Goal: Navigation & Orientation: Find specific page/section

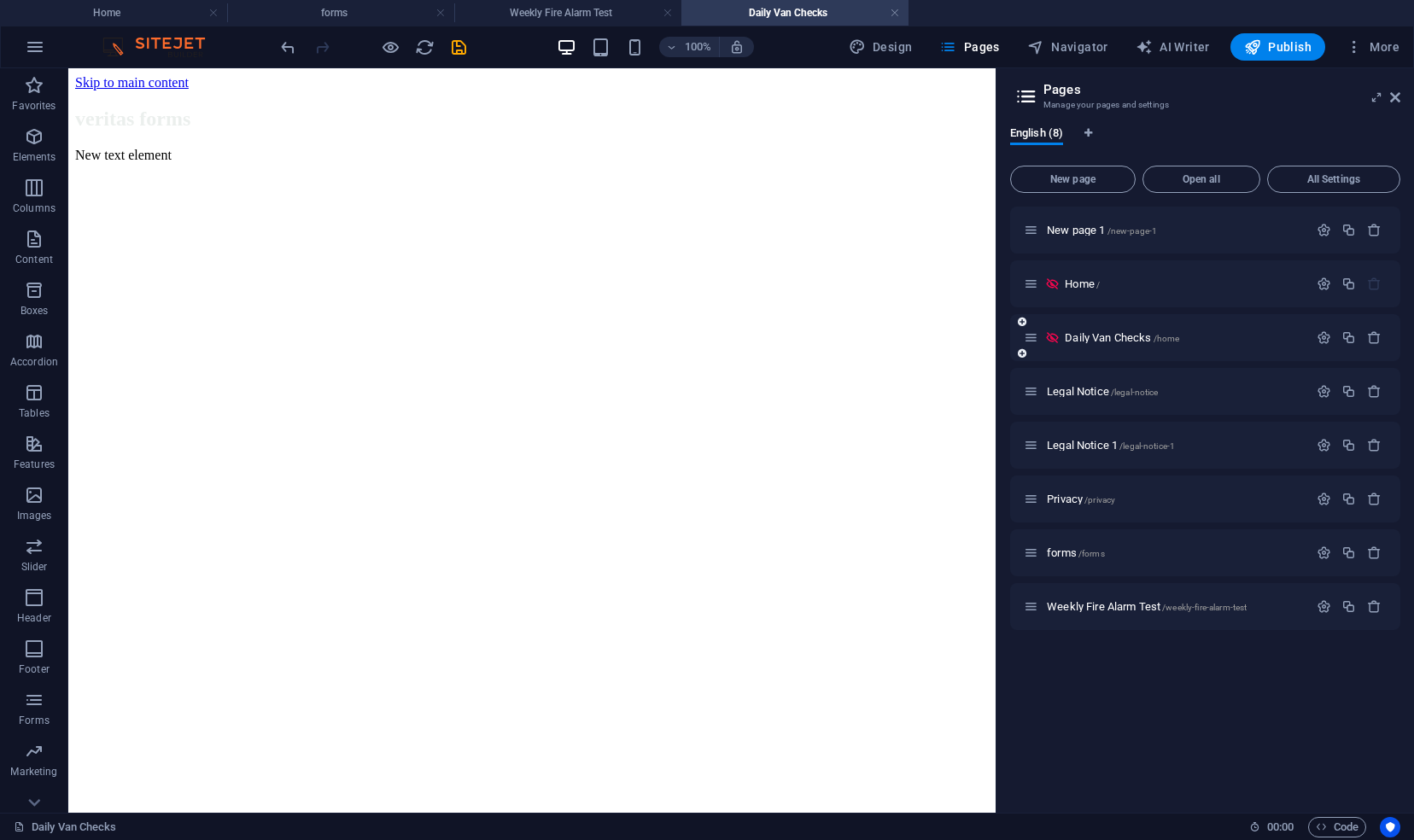
click at [1055, 340] on icon at bounding box center [1052, 338] width 15 height 15
click at [1088, 340] on span "Daily Van Checks /home" at bounding box center [1122, 337] width 114 height 13
click at [449, 47] on icon "save" at bounding box center [459, 48] width 20 height 20
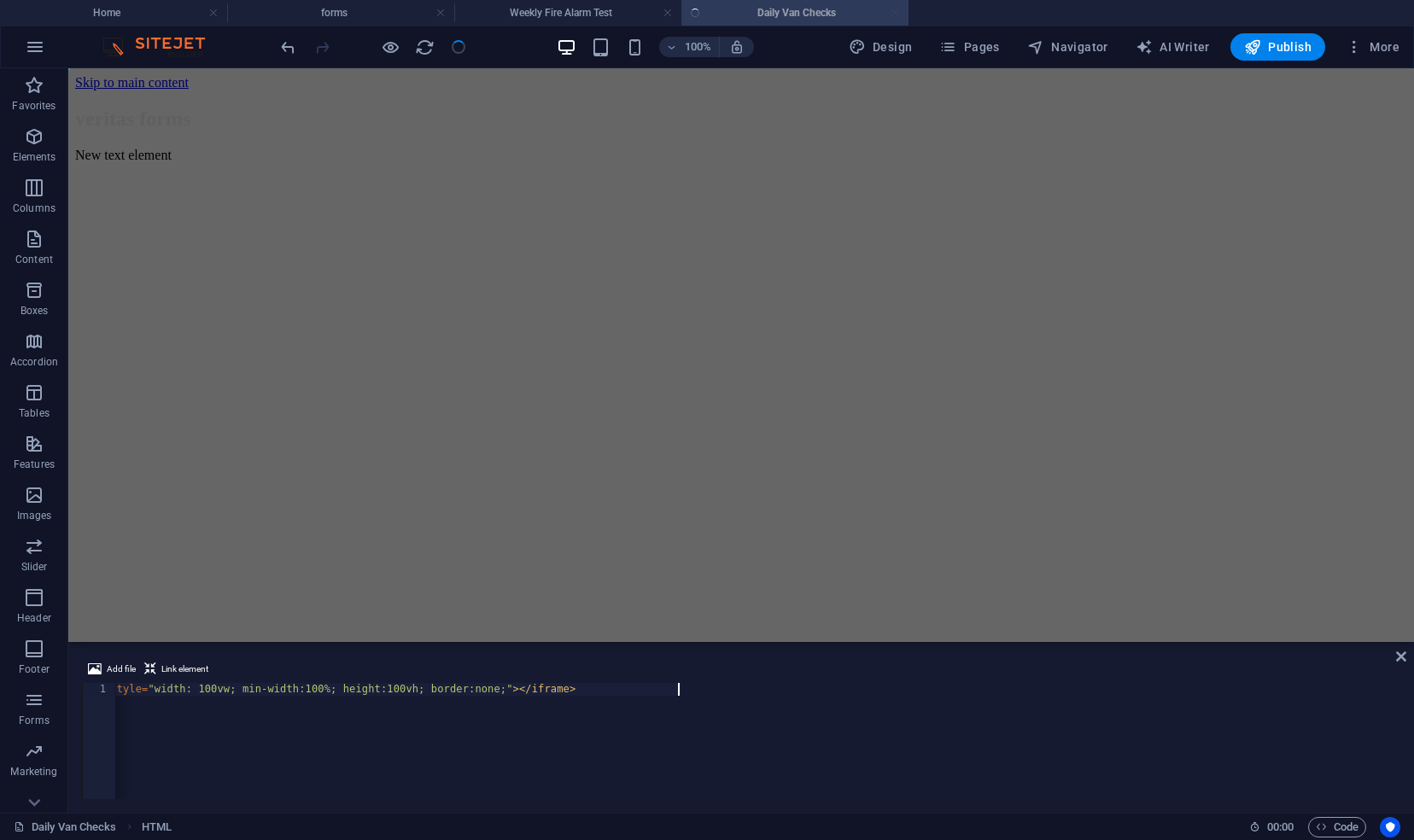
scroll to position [0, 189]
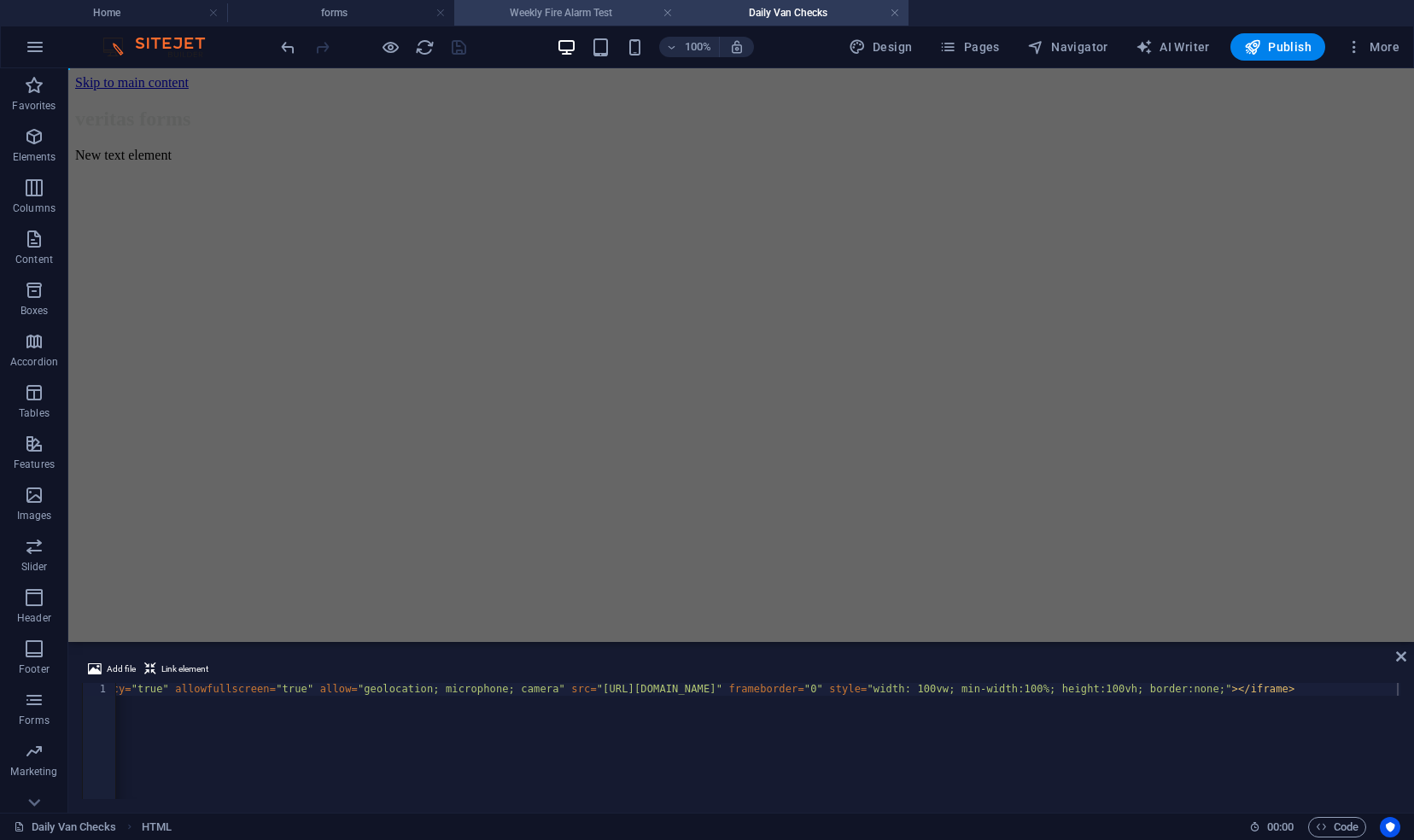
click at [601, 8] on h4 "Weekly Fire Alarm Test" at bounding box center [567, 12] width 227 height 19
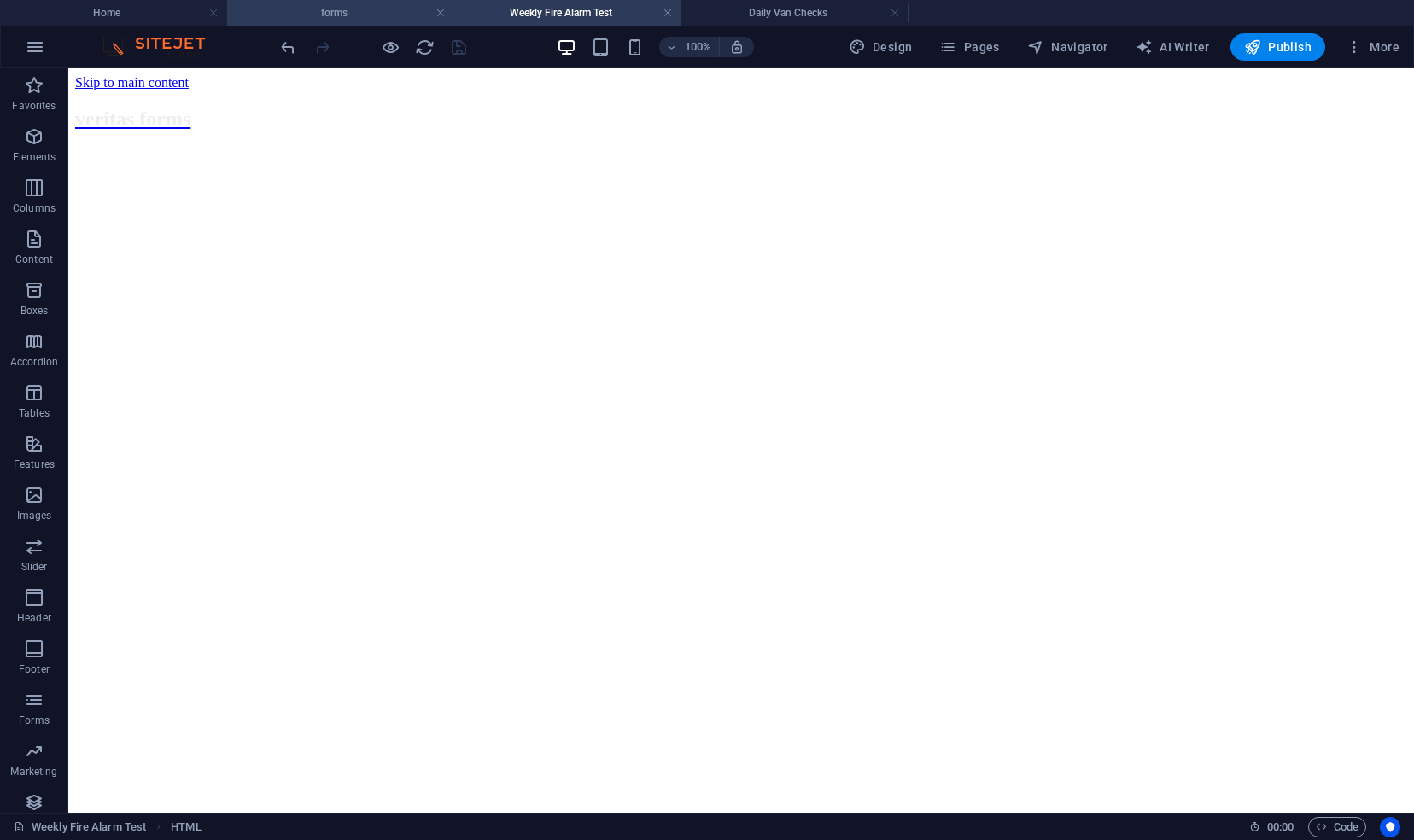
click at [374, 7] on h4 "forms" at bounding box center [340, 12] width 227 height 19
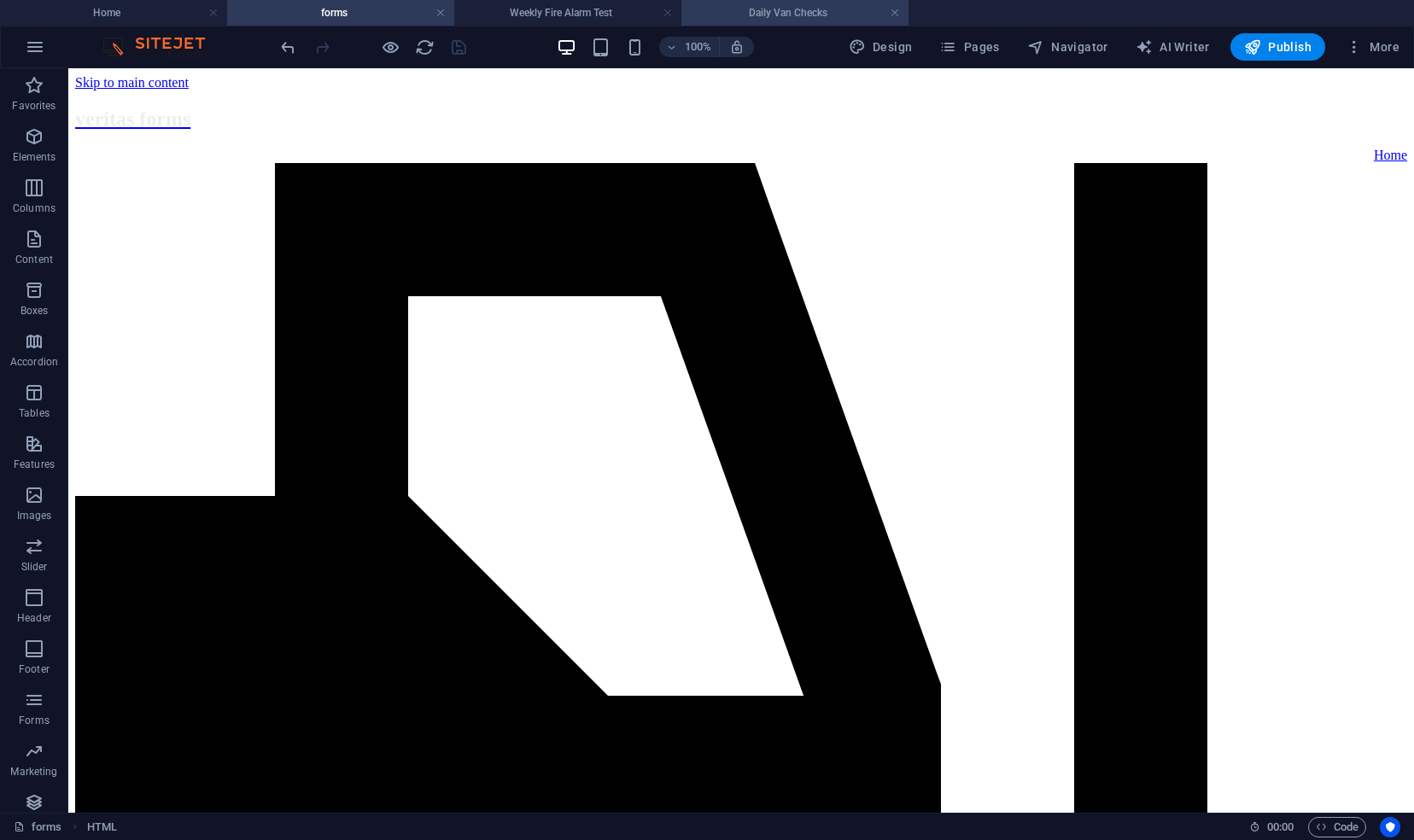
click at [726, 11] on h4 "Daily Van Checks" at bounding box center [795, 12] width 227 height 19
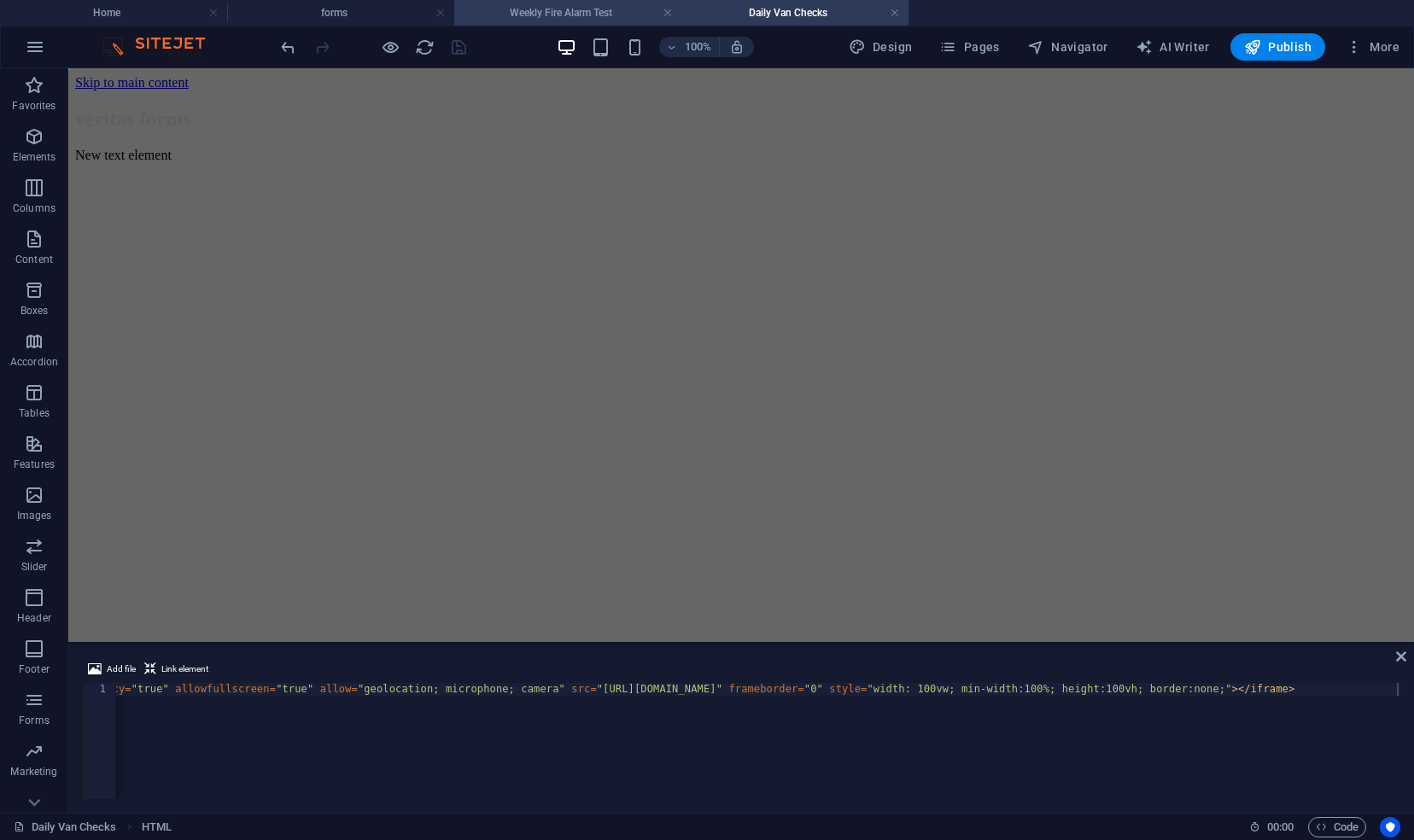
click at [575, 14] on h4 "Weekly Fire Alarm Test" at bounding box center [567, 12] width 227 height 19
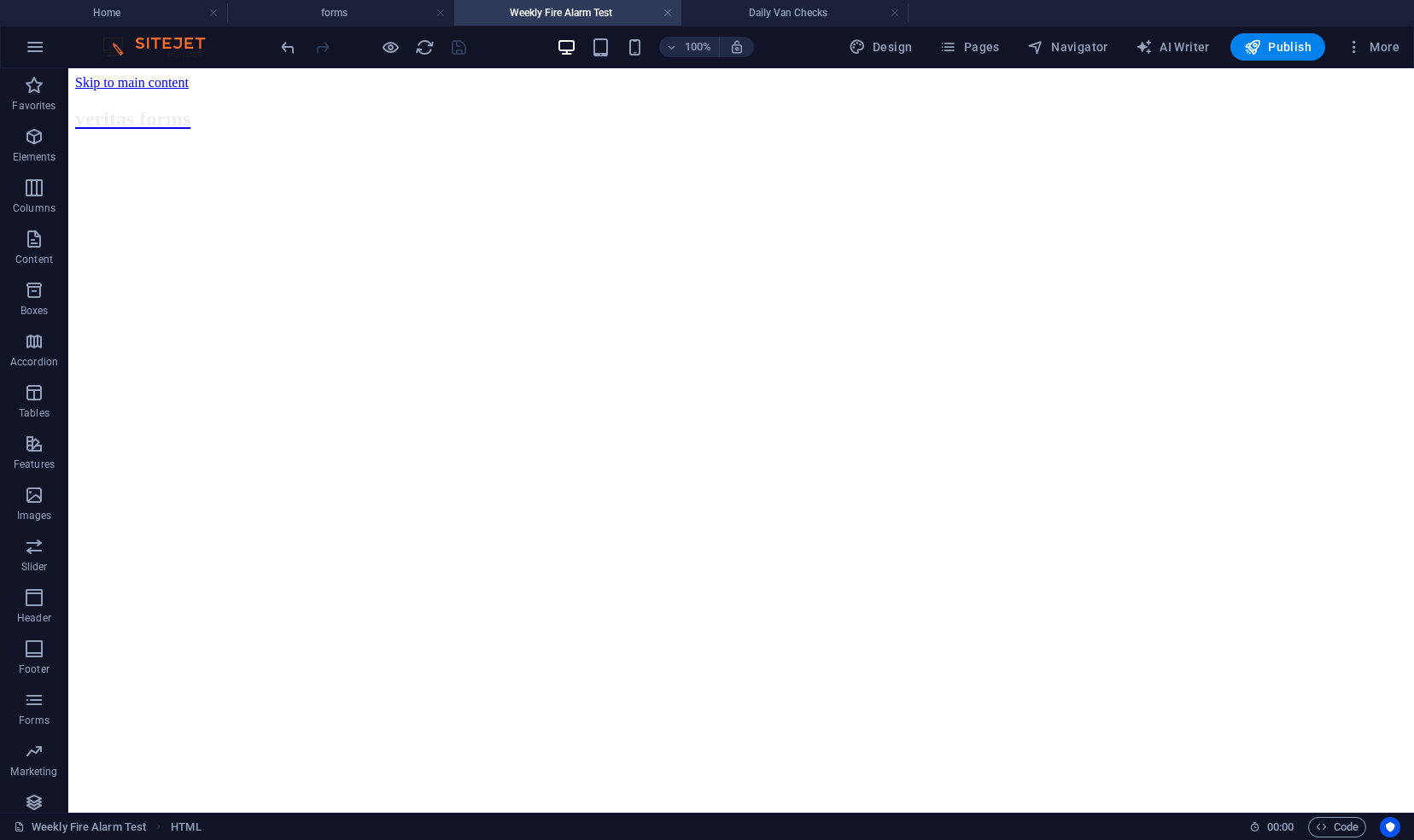
click at [575, 14] on h4 "Weekly Fire Alarm Test" at bounding box center [567, 12] width 227 height 19
click at [757, 22] on h4 "Daily Van Checks" at bounding box center [795, 12] width 227 height 19
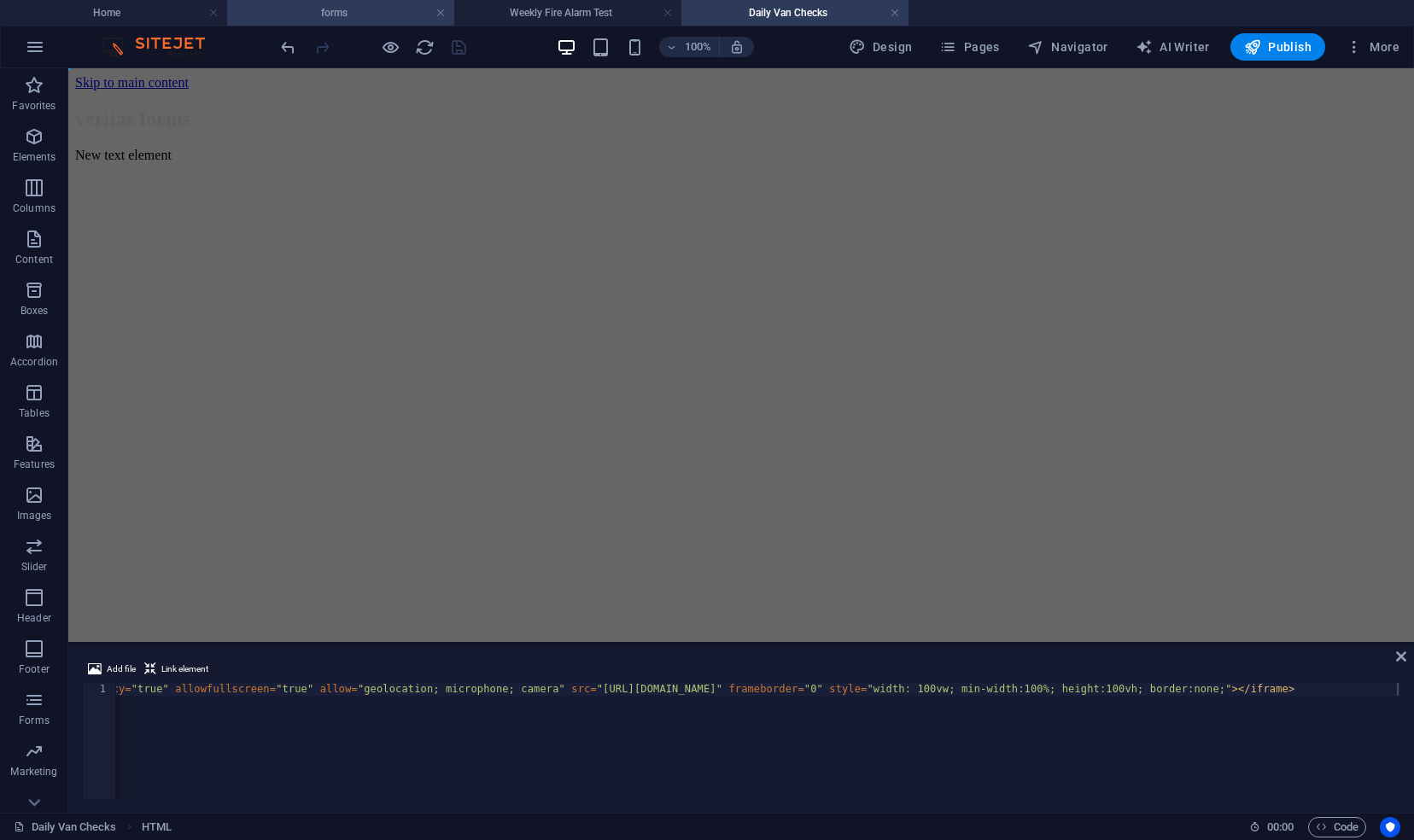
click at [398, 11] on h4 "forms" at bounding box center [340, 12] width 227 height 19
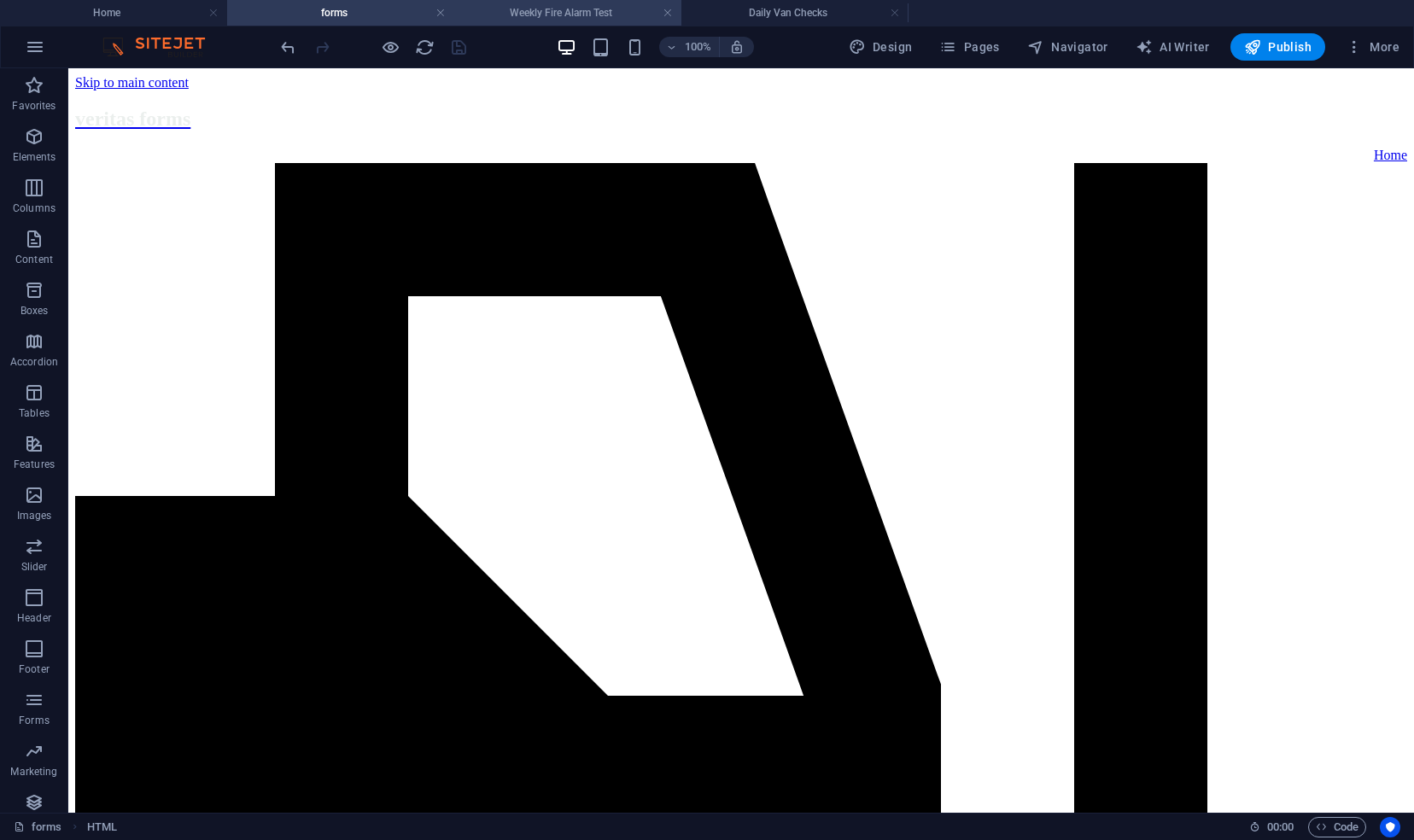
click at [521, 16] on h4 "Weekly Fire Alarm Test" at bounding box center [567, 12] width 227 height 19
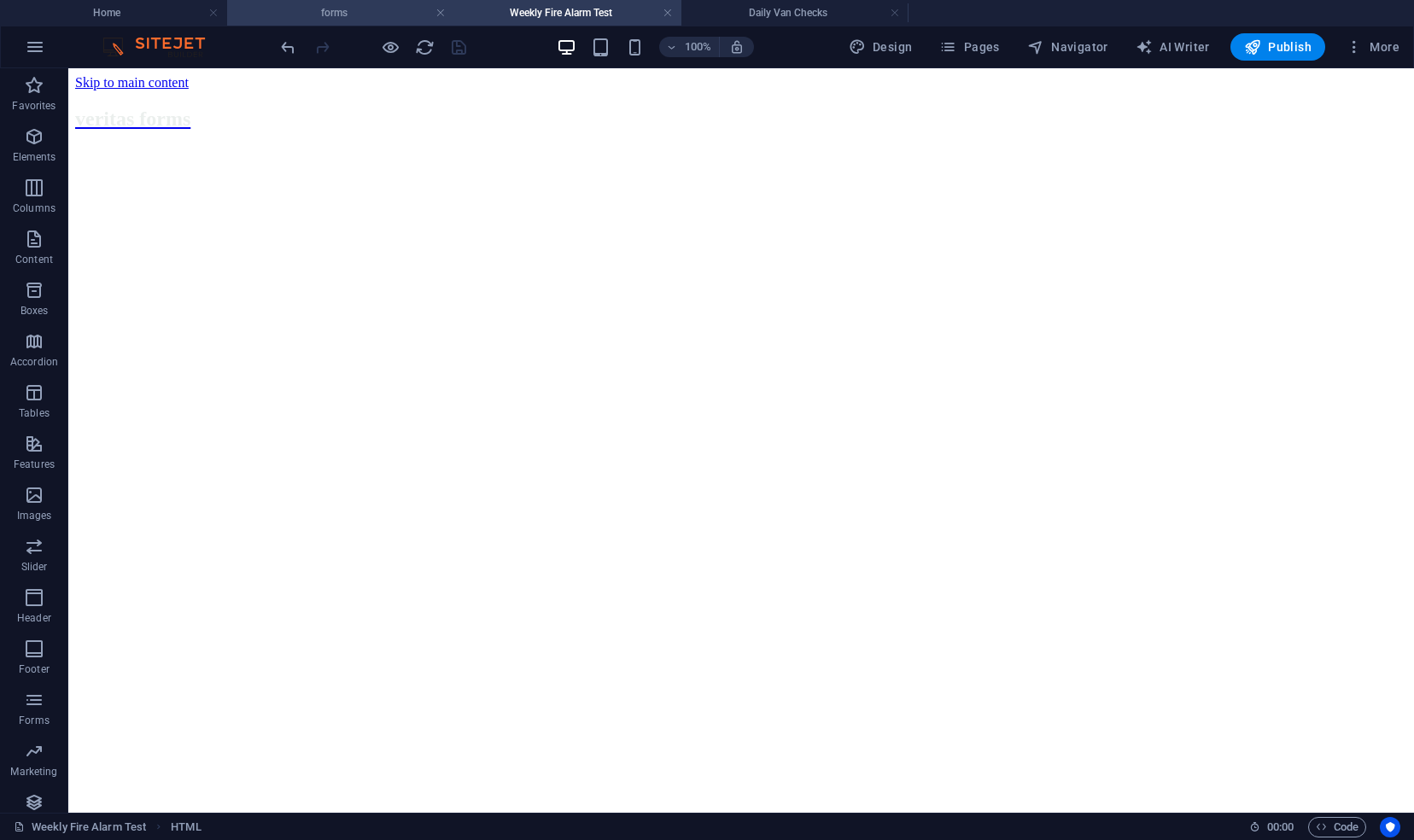
click at [304, 8] on h4 "forms" at bounding box center [340, 12] width 227 height 19
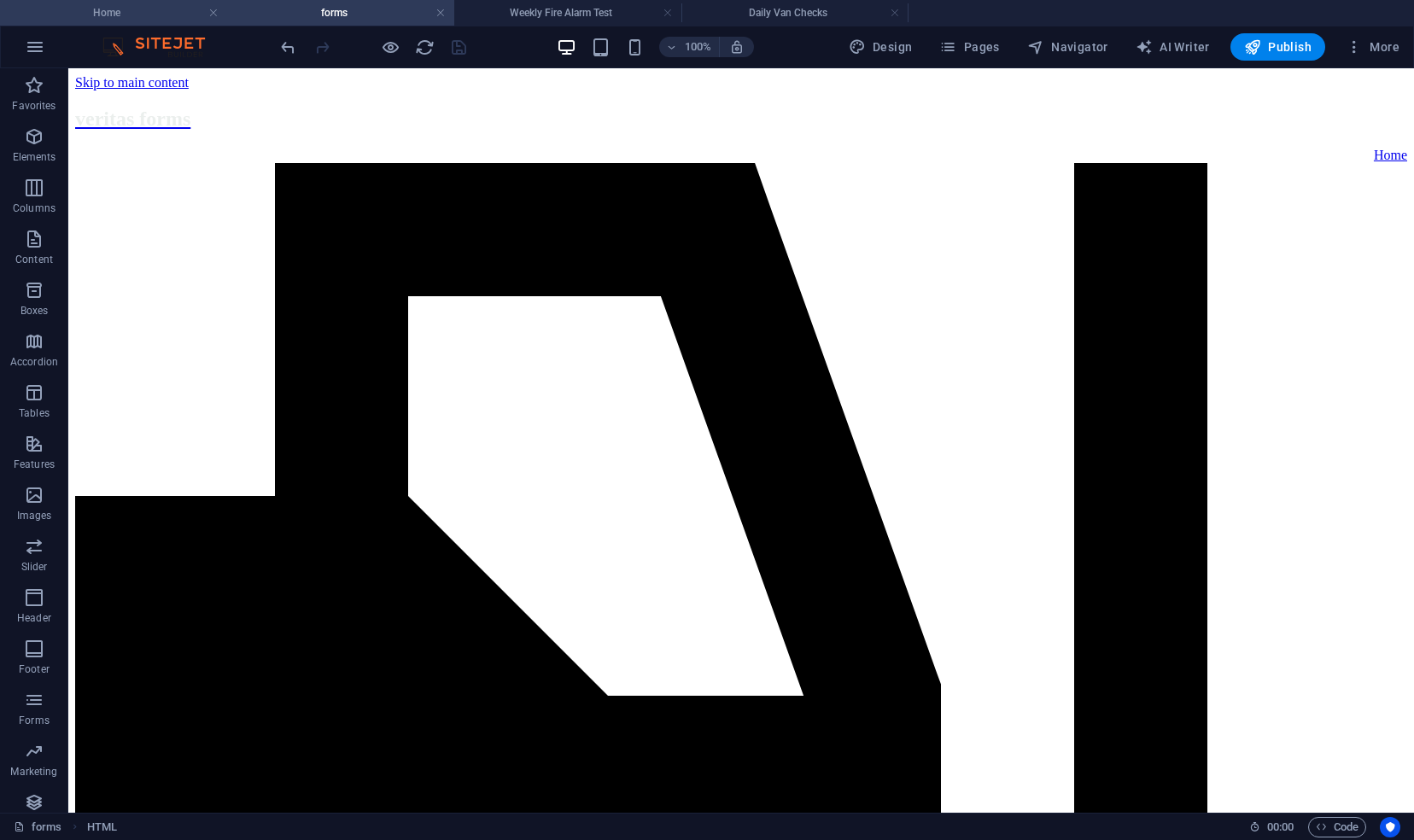
click at [149, 12] on h4 "Home" at bounding box center [113, 12] width 227 height 19
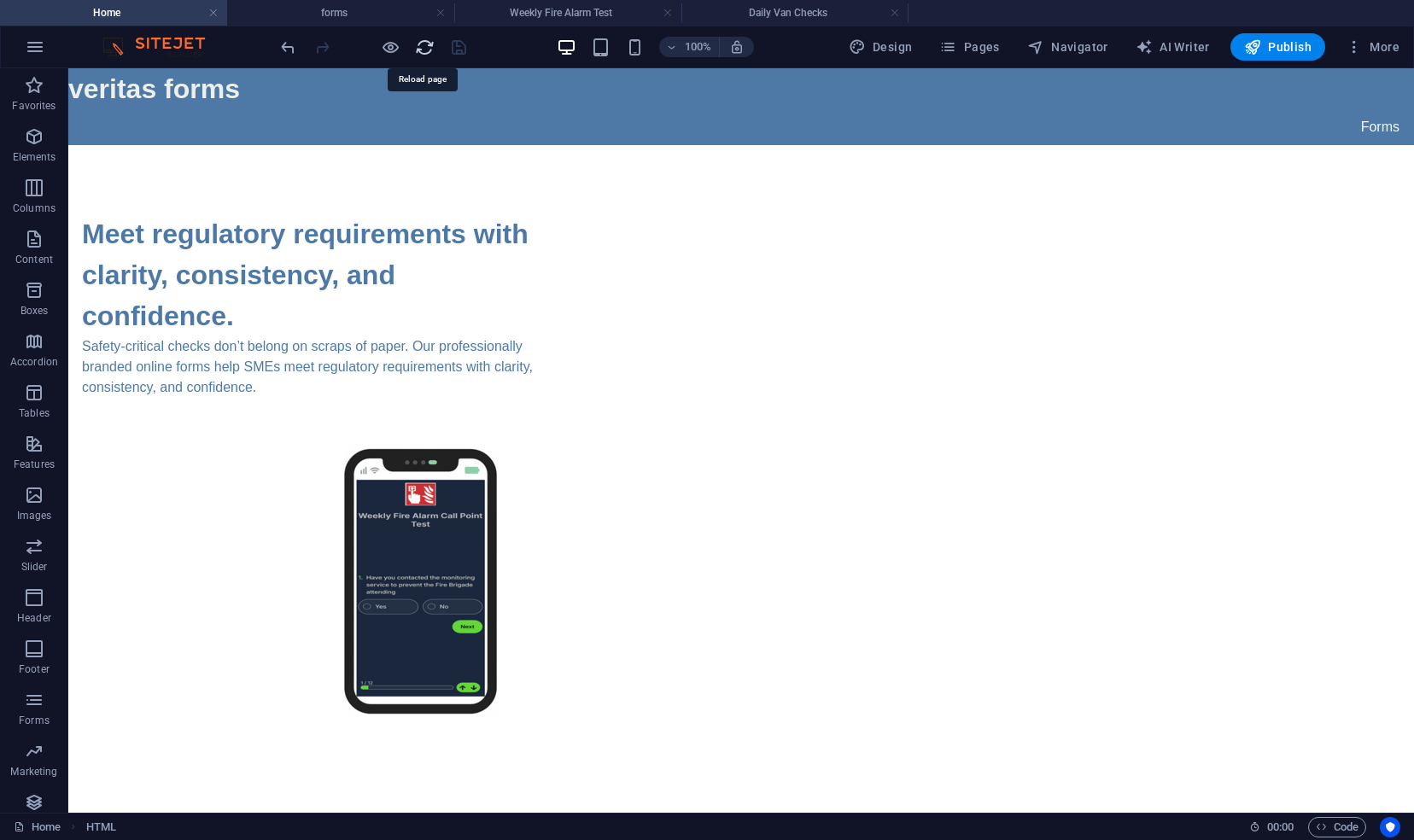
click at [427, 48] on icon "reload" at bounding box center [425, 48] width 20 height 20
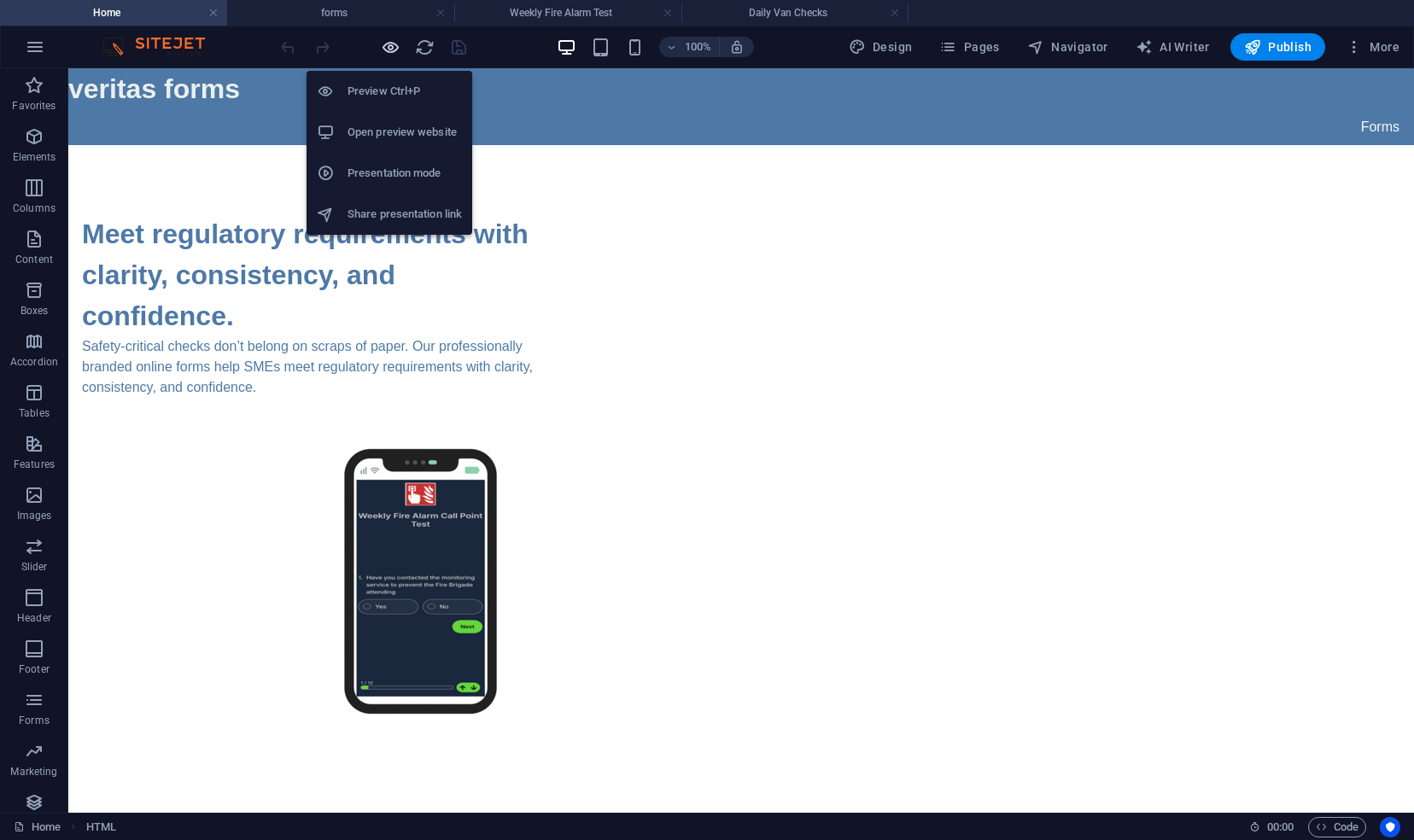
click at [388, 48] on icon "button" at bounding box center [390, 48] width 20 height 20
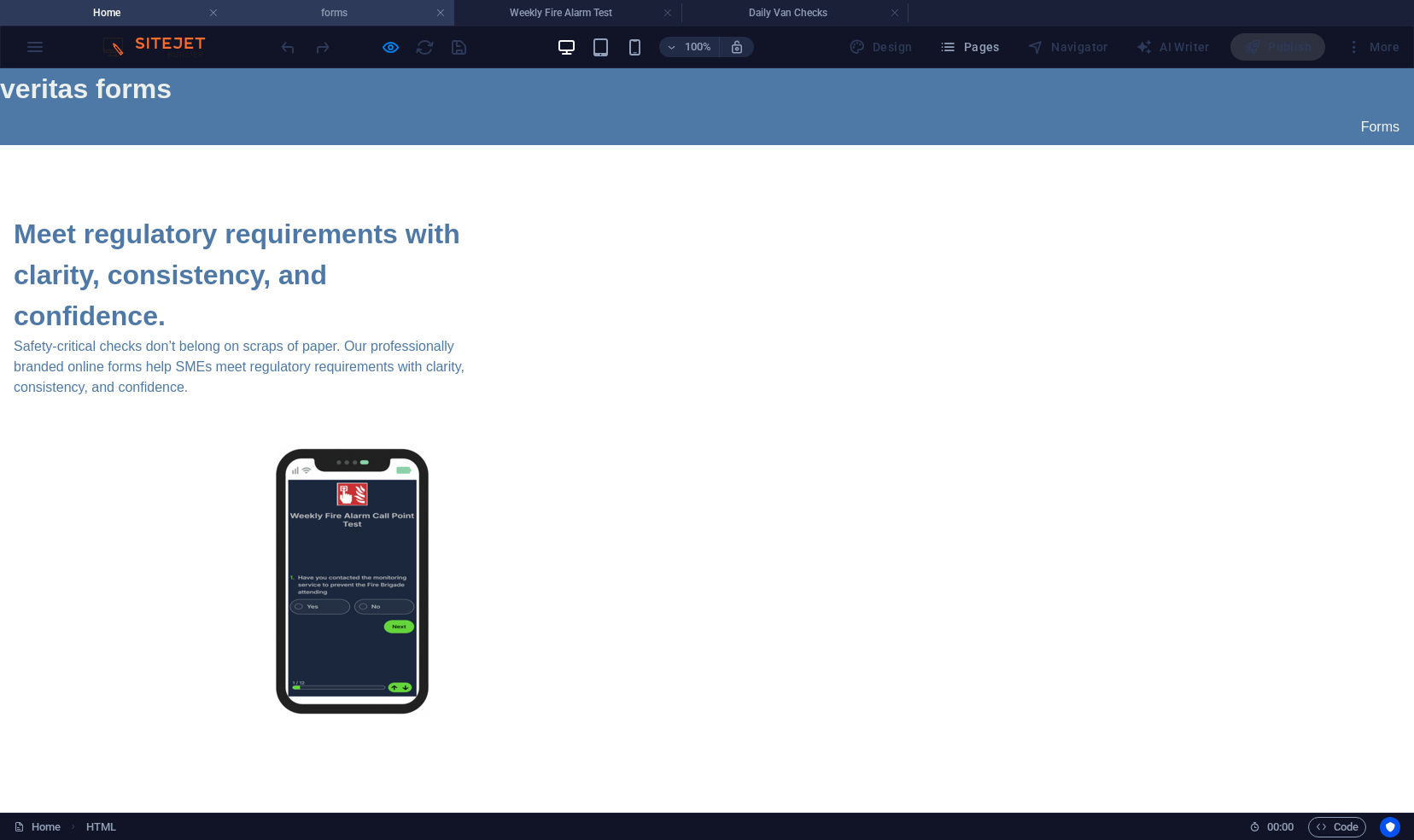
click at [374, 14] on h4 "forms" at bounding box center [340, 12] width 227 height 19
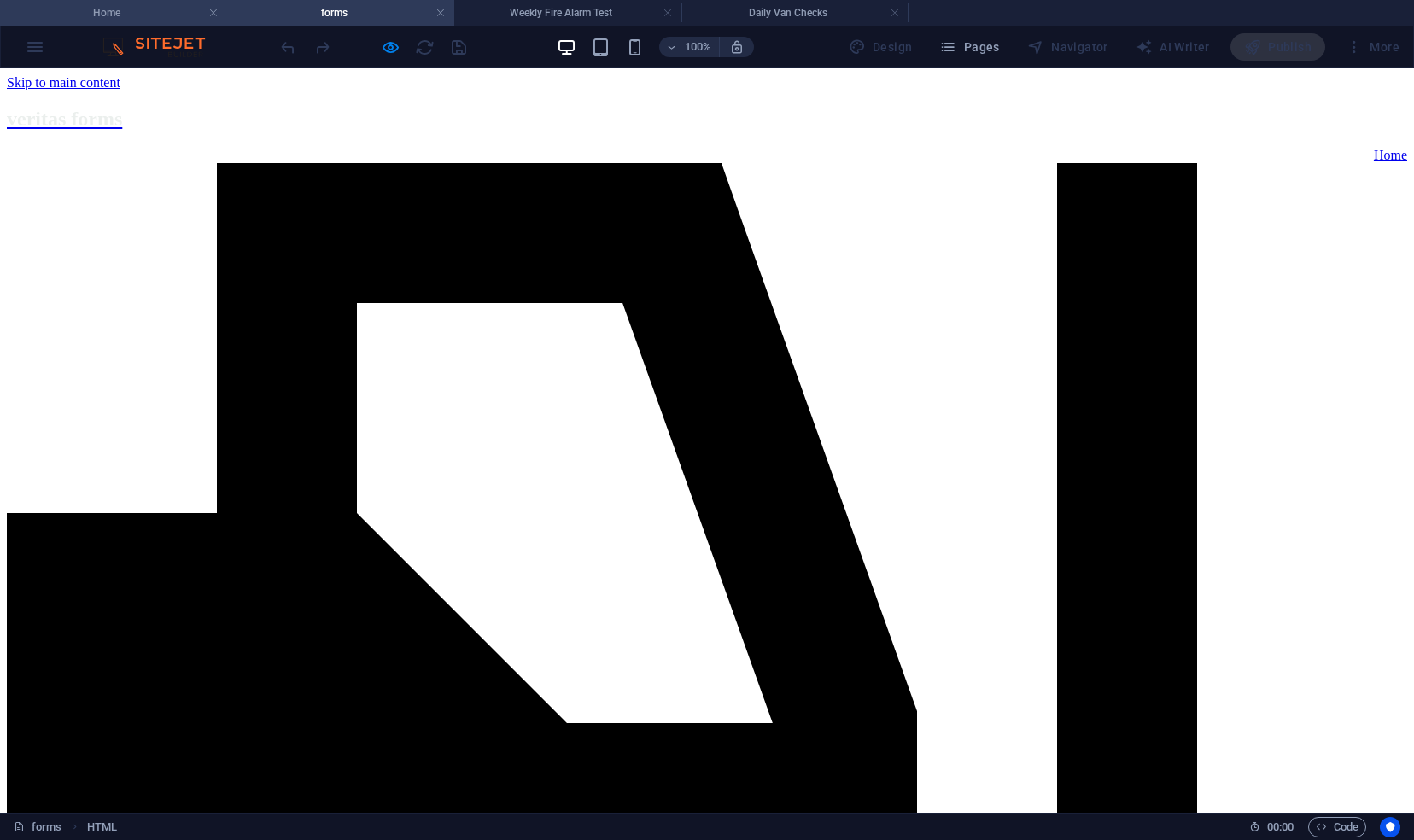
click at [188, 11] on h4 "Home" at bounding box center [113, 12] width 227 height 19
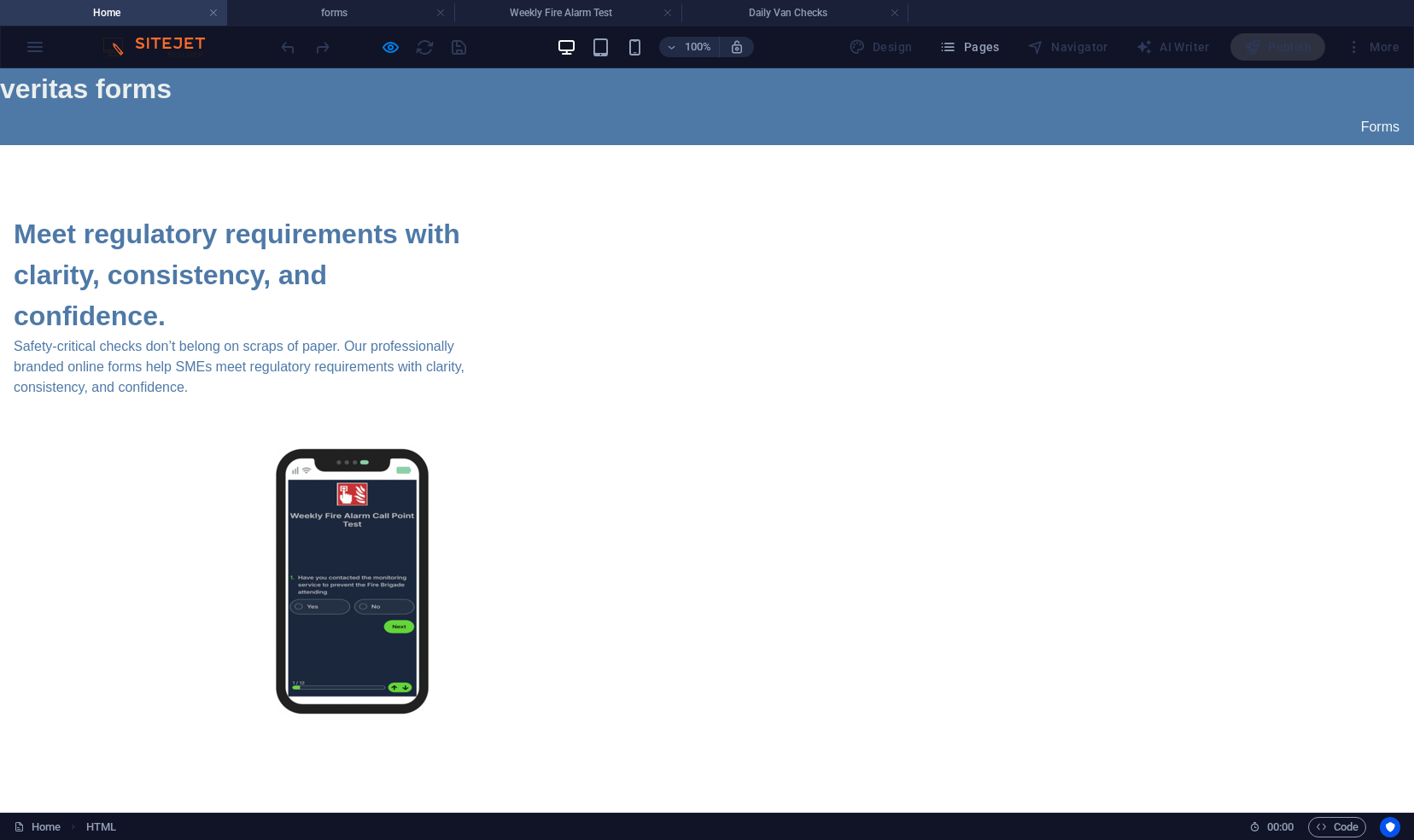
click at [1378, 40] on div "More" at bounding box center [1372, 48] width 67 height 28
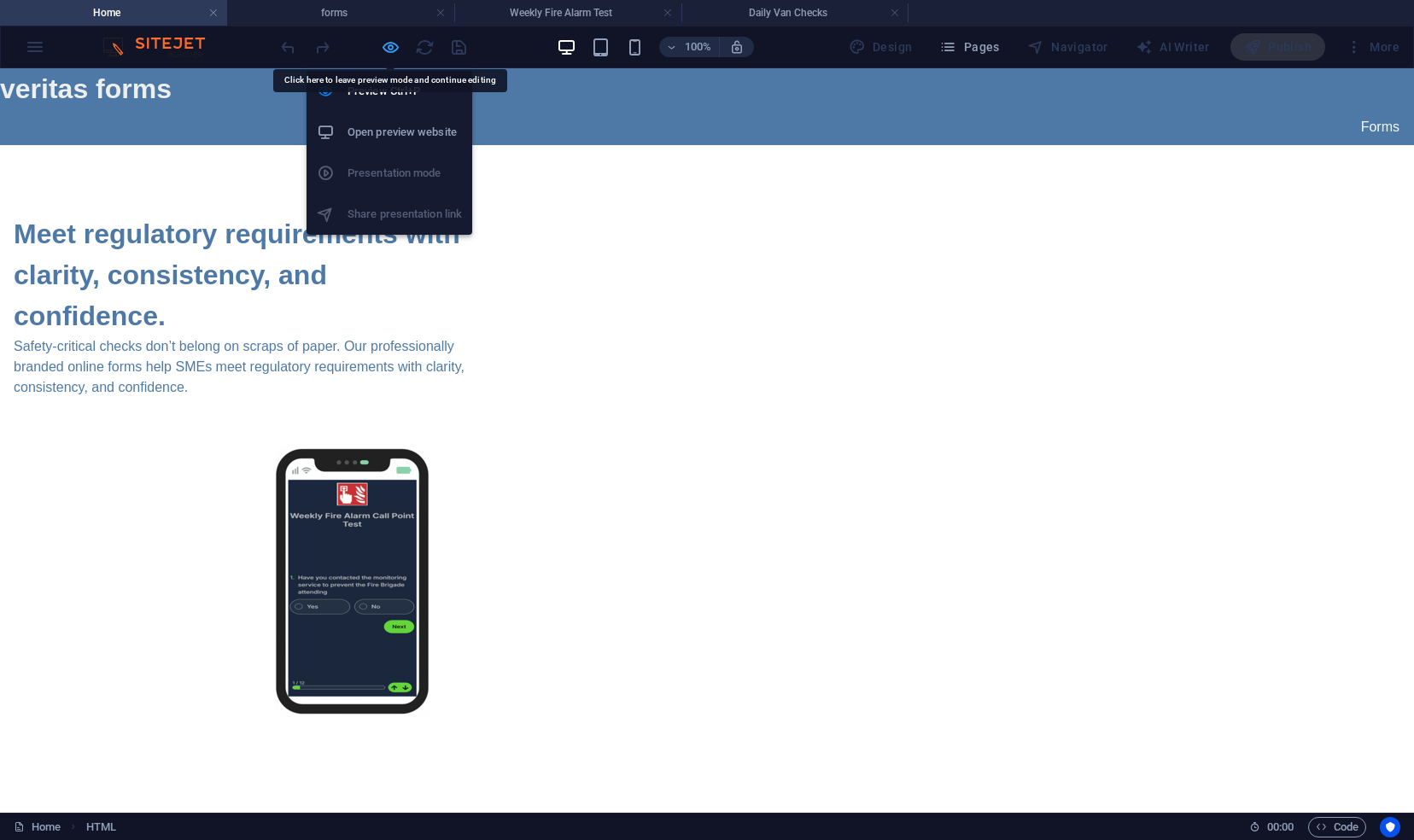
click at [392, 42] on icon "button" at bounding box center [390, 48] width 20 height 20
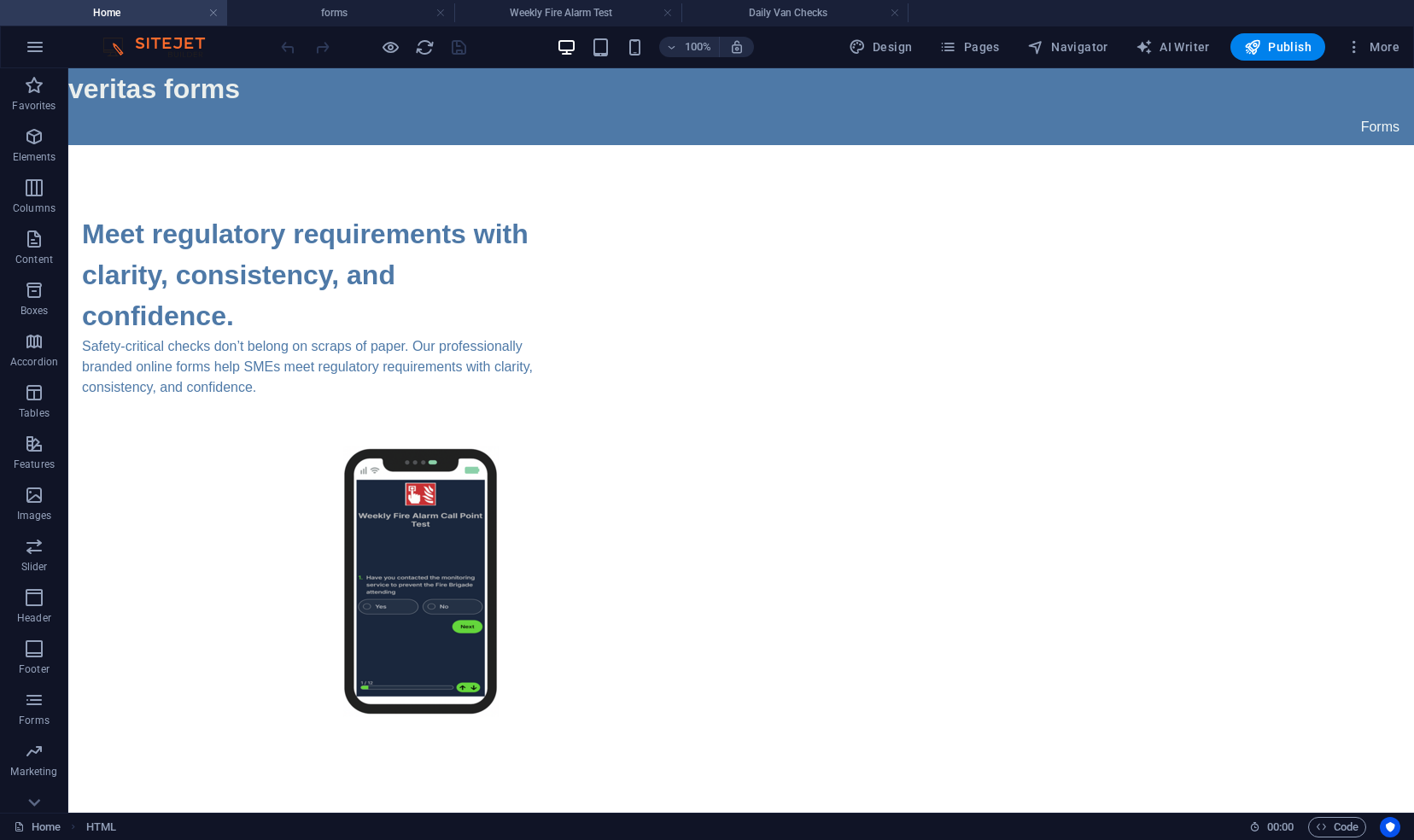
click at [460, 52] on div at bounding box center [373, 48] width 191 height 28
click at [1384, 50] on span "More" at bounding box center [1372, 47] width 54 height 17
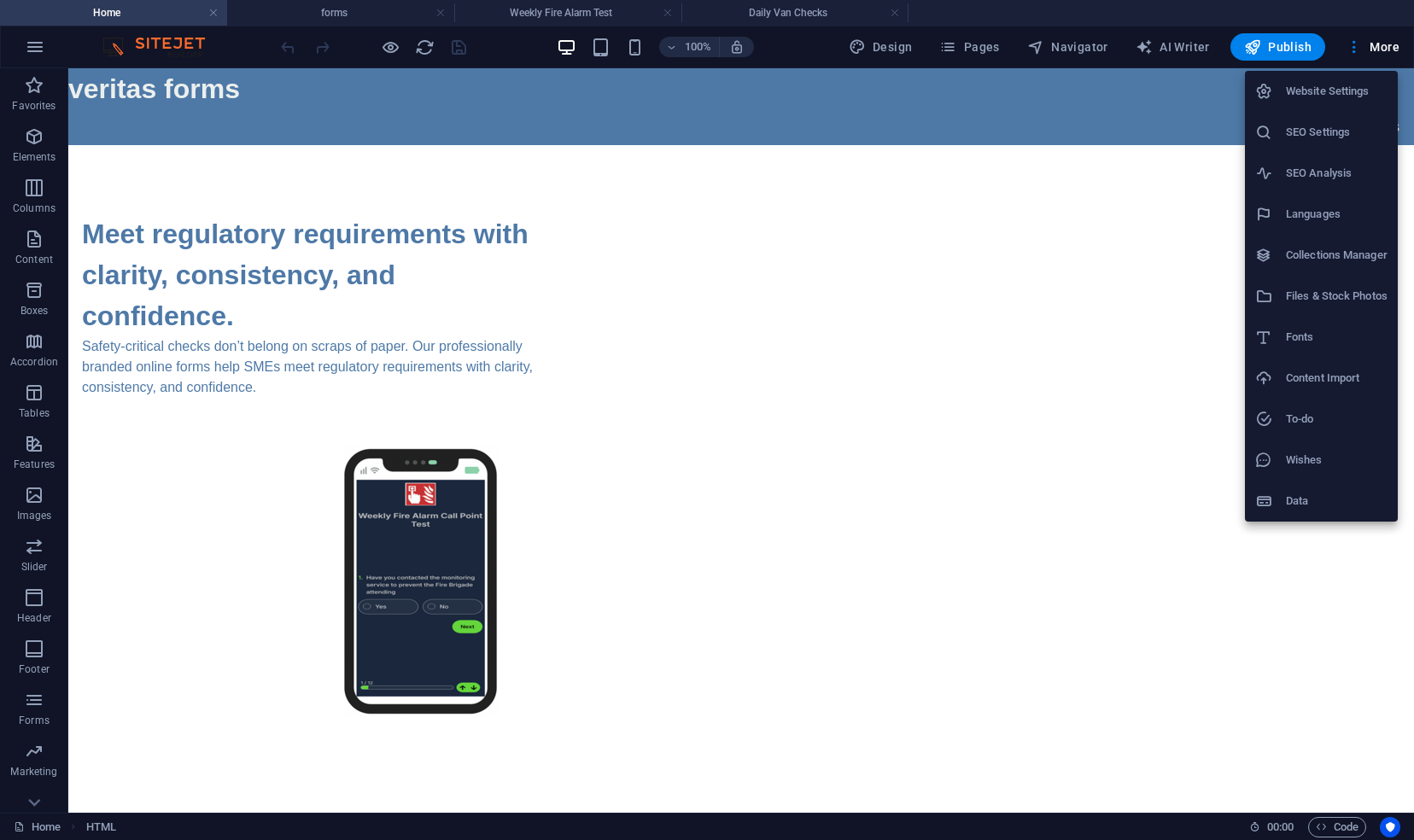
click at [1351, 91] on h6 "Website Settings" at bounding box center [1337, 91] width 102 height 21
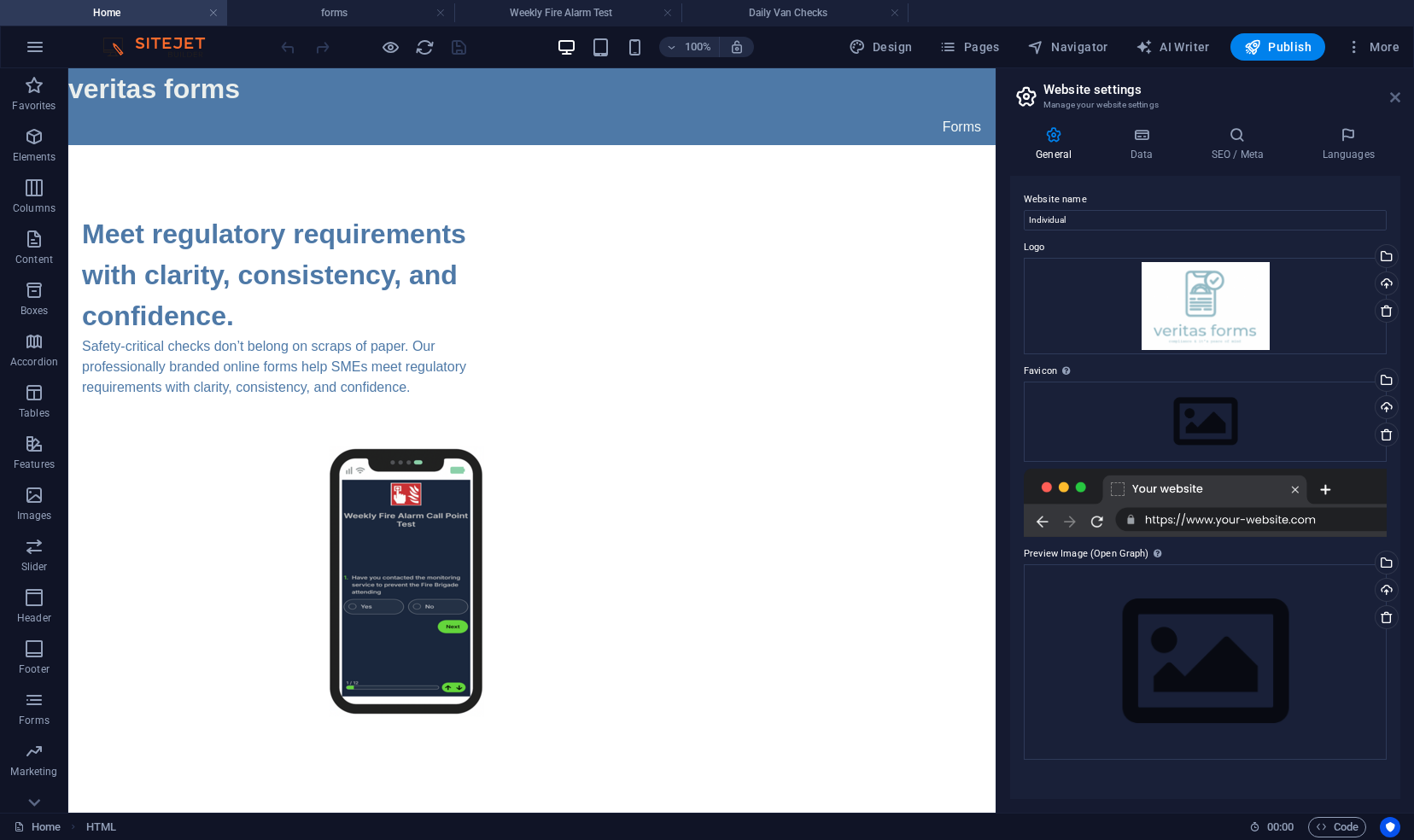
click at [1392, 100] on icon at bounding box center [1395, 97] width 10 height 14
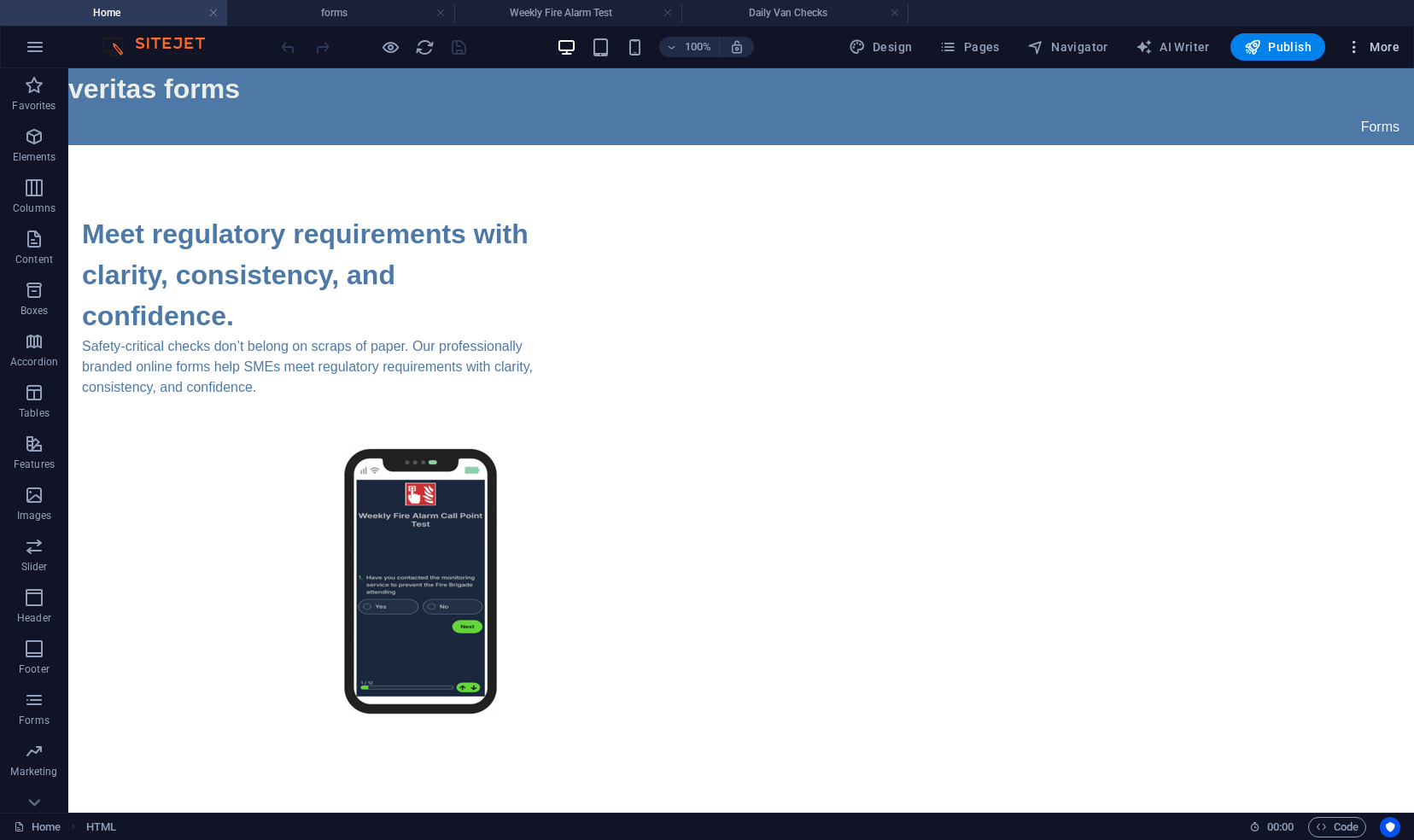
click at [1366, 43] on span "More" at bounding box center [1372, 47] width 54 height 17
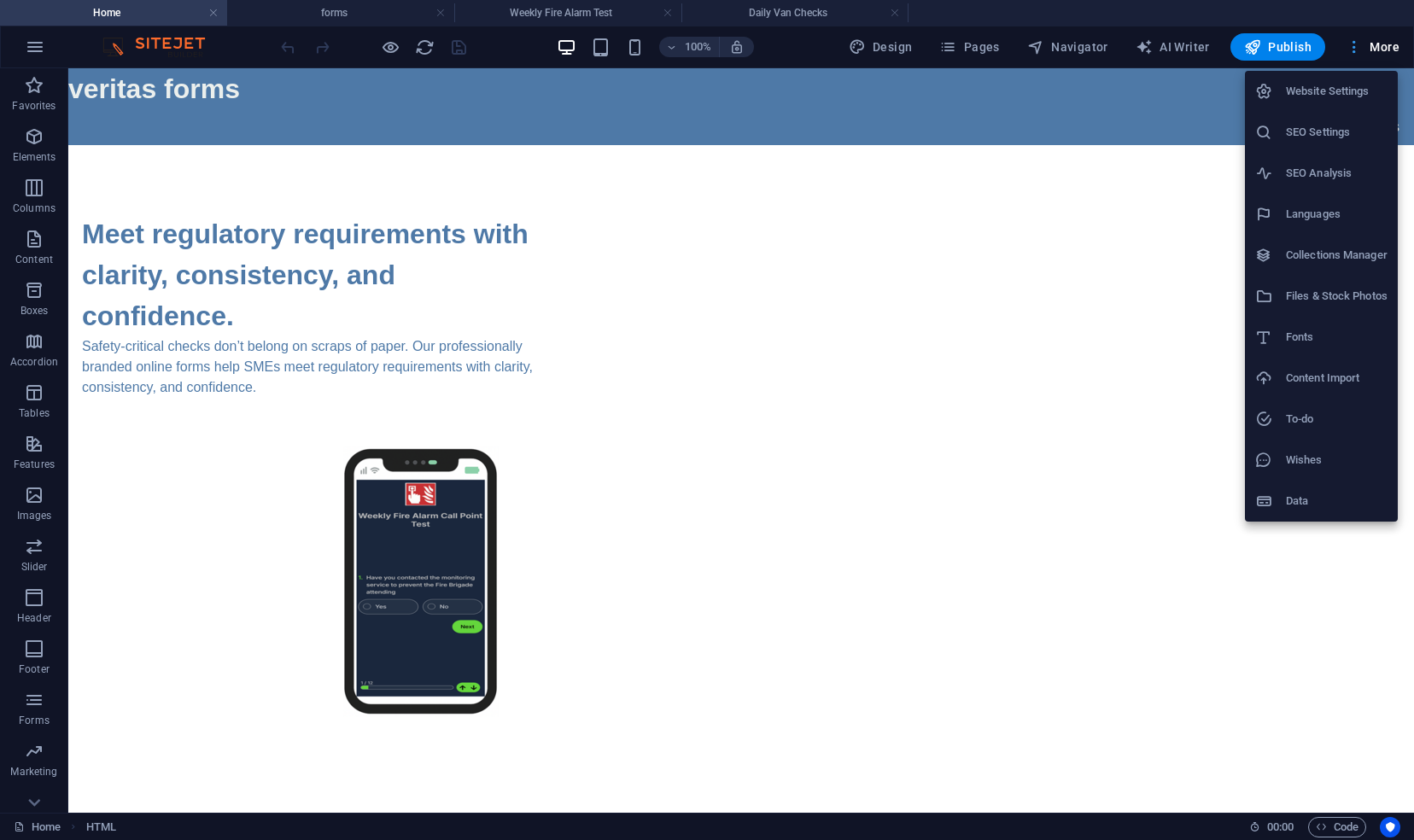
click at [1366, 43] on div at bounding box center [707, 420] width 1414 height 840
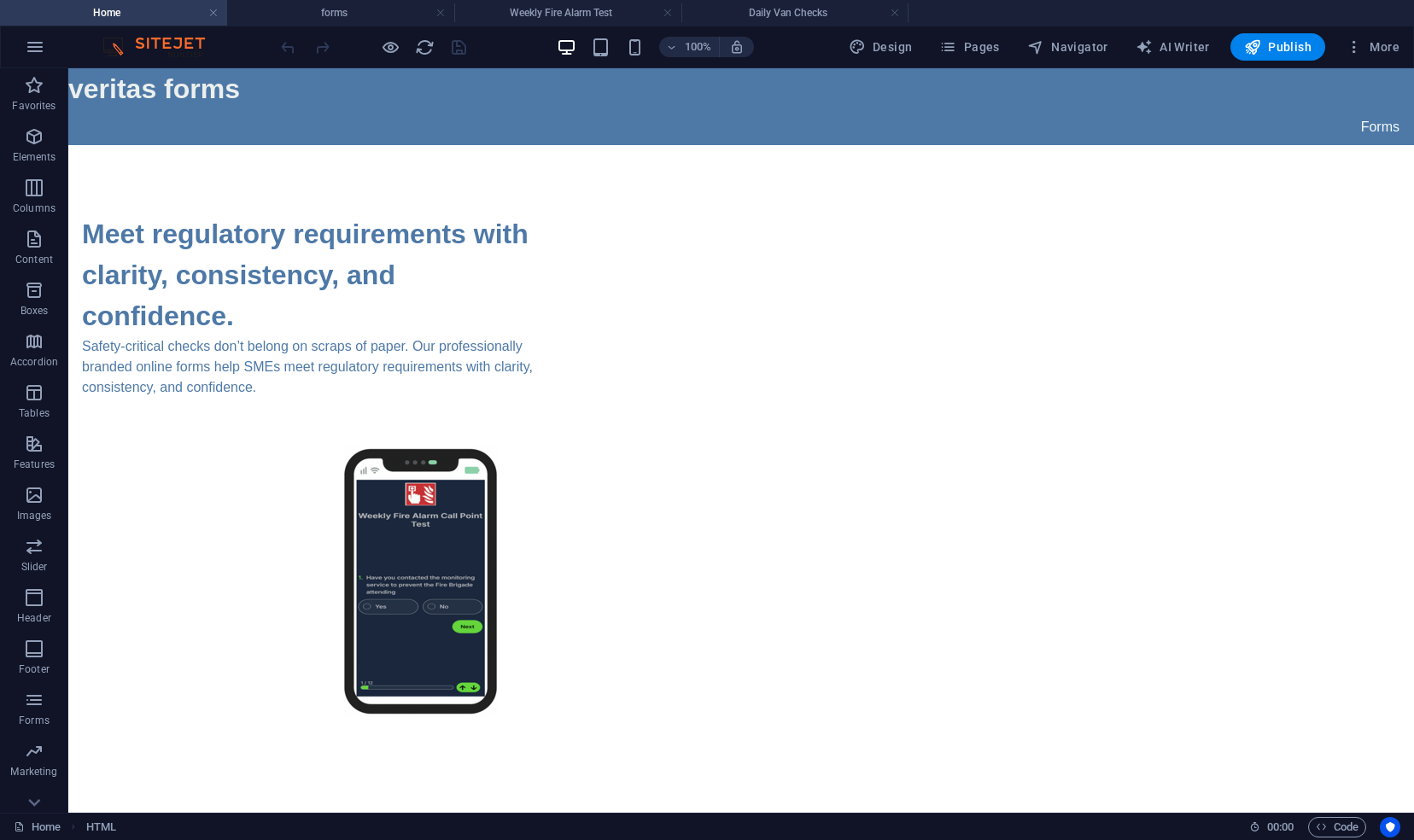
click at [434, 47] on div at bounding box center [373, 48] width 191 height 28
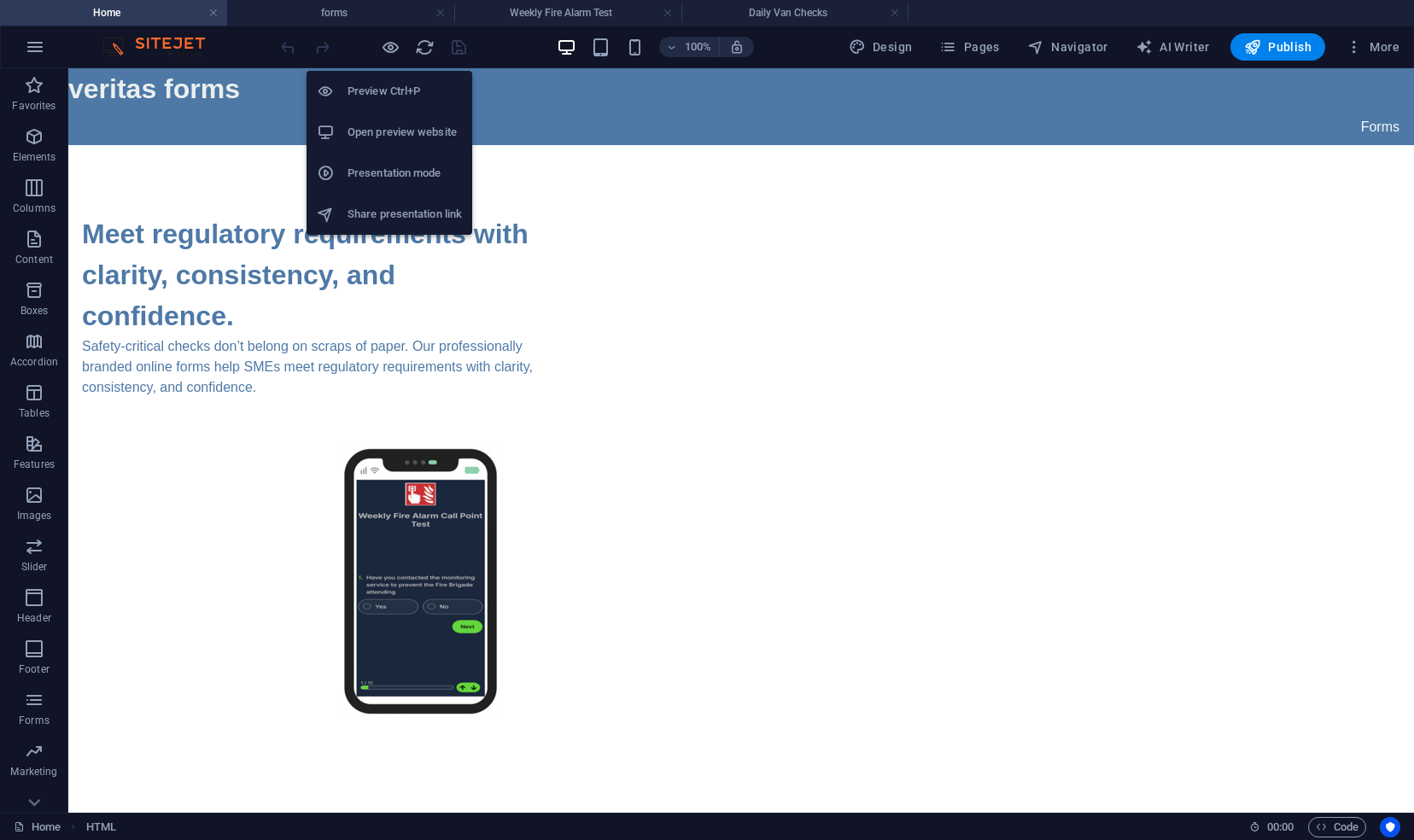
click at [381, 130] on h6 "Open preview website" at bounding box center [404, 132] width 114 height 21
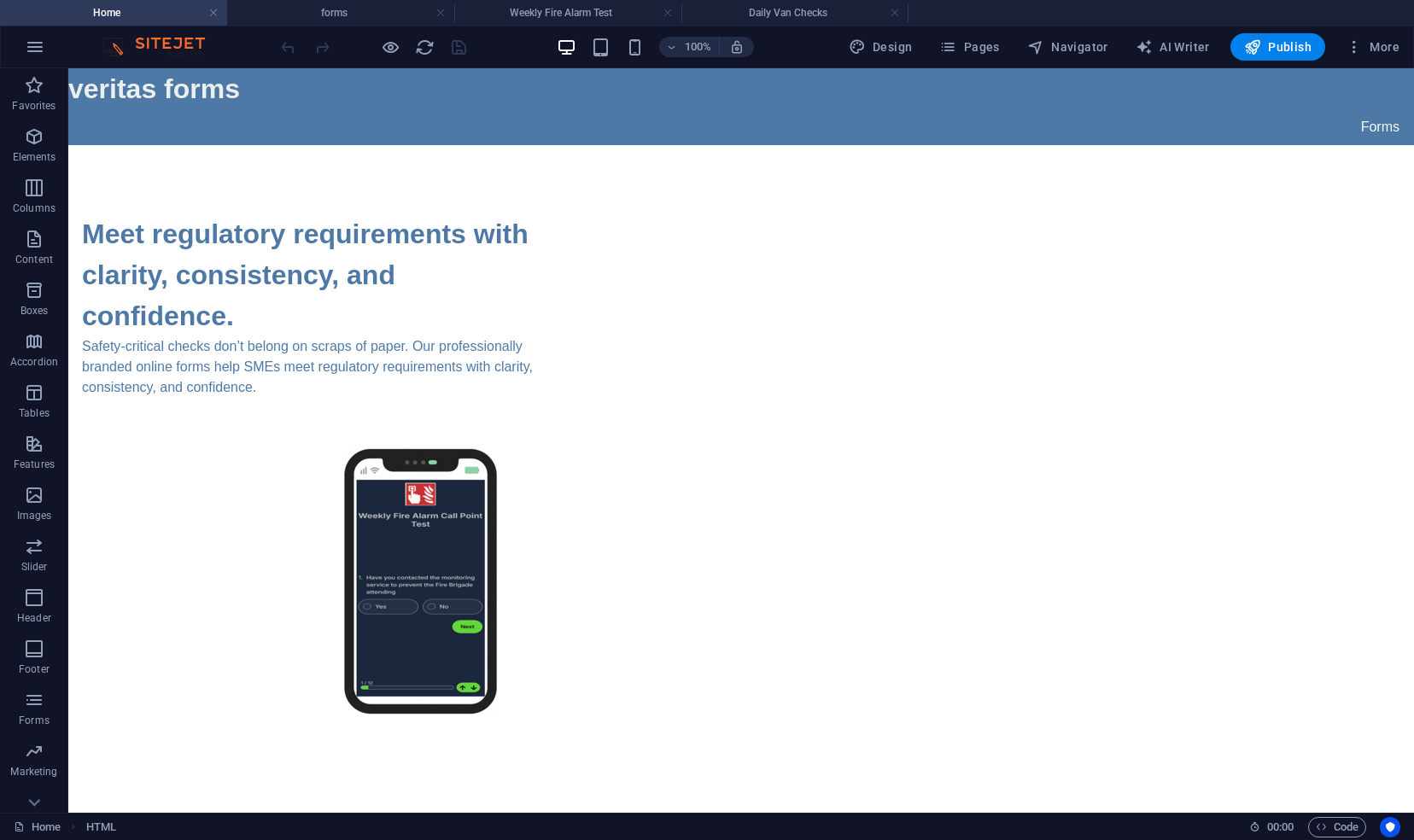
click at [466, 47] on div at bounding box center [373, 48] width 191 height 28
click at [154, 41] on img at bounding box center [162, 47] width 128 height 21
click at [356, 12] on h4 "forms" at bounding box center [340, 12] width 227 height 19
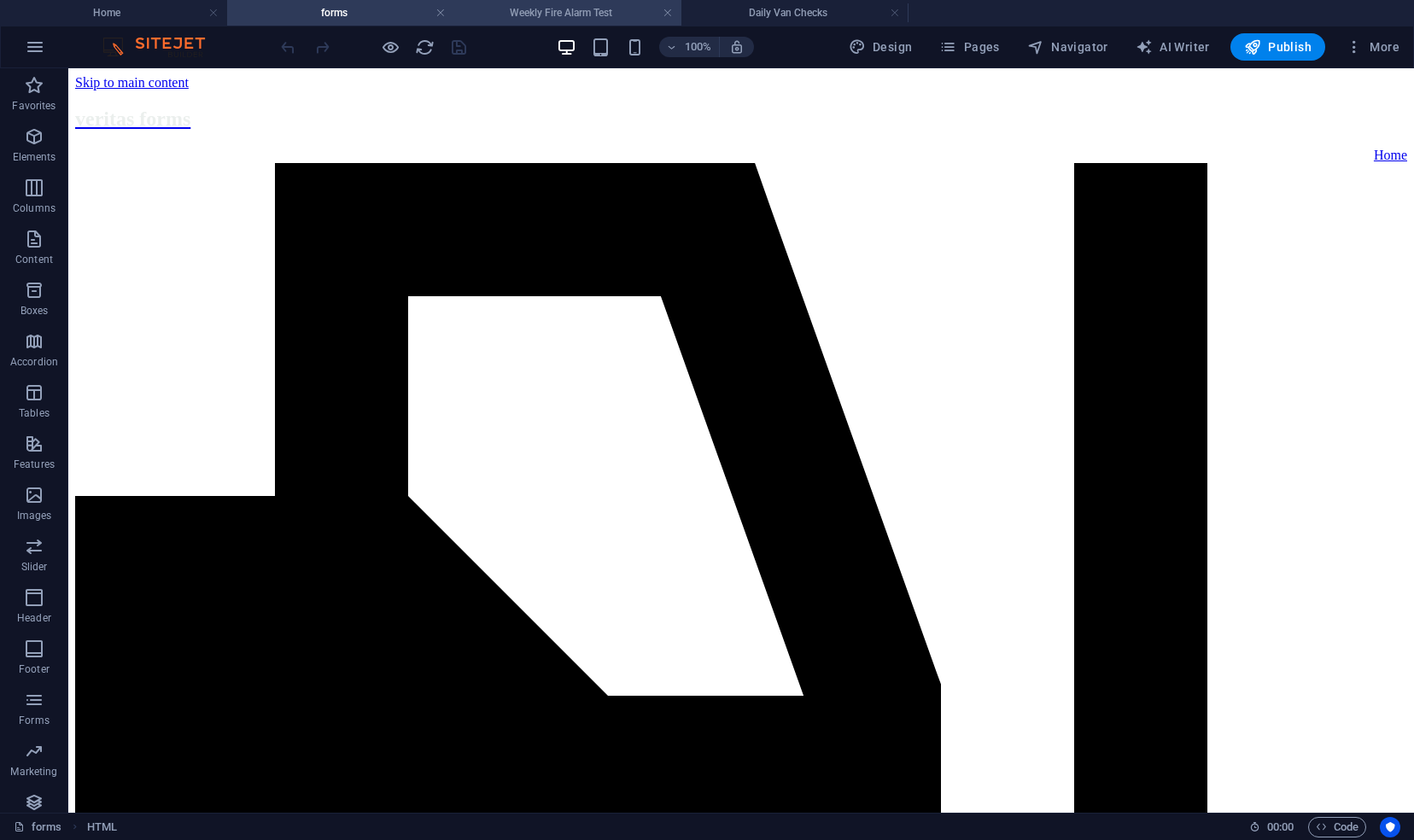
click at [501, 15] on h4 "Weekly Fire Alarm Test" at bounding box center [567, 12] width 227 height 19
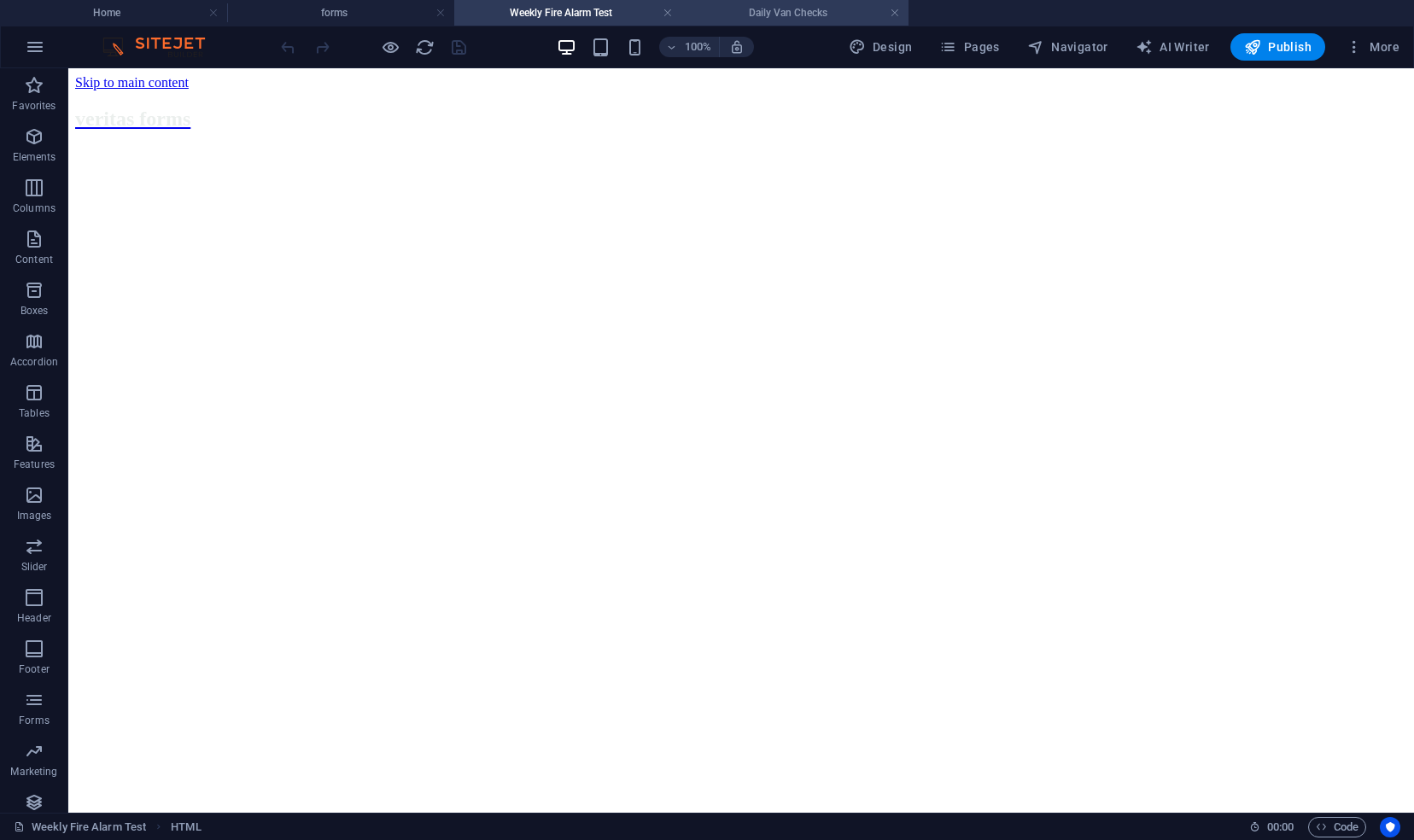
click at [713, 9] on h4 "Daily Van Checks" at bounding box center [795, 12] width 227 height 19
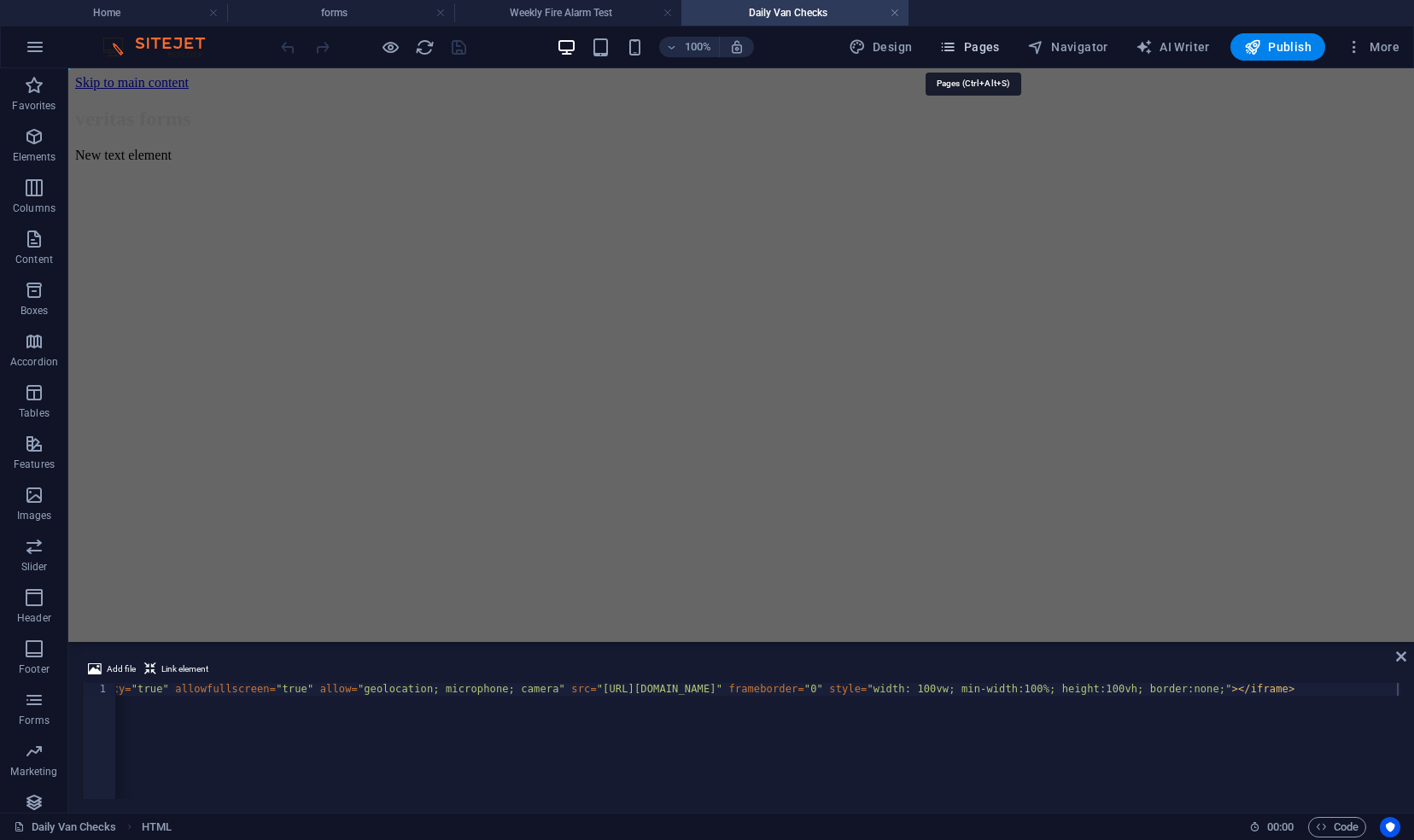
click at [956, 48] on icon "button" at bounding box center [947, 47] width 17 height 17
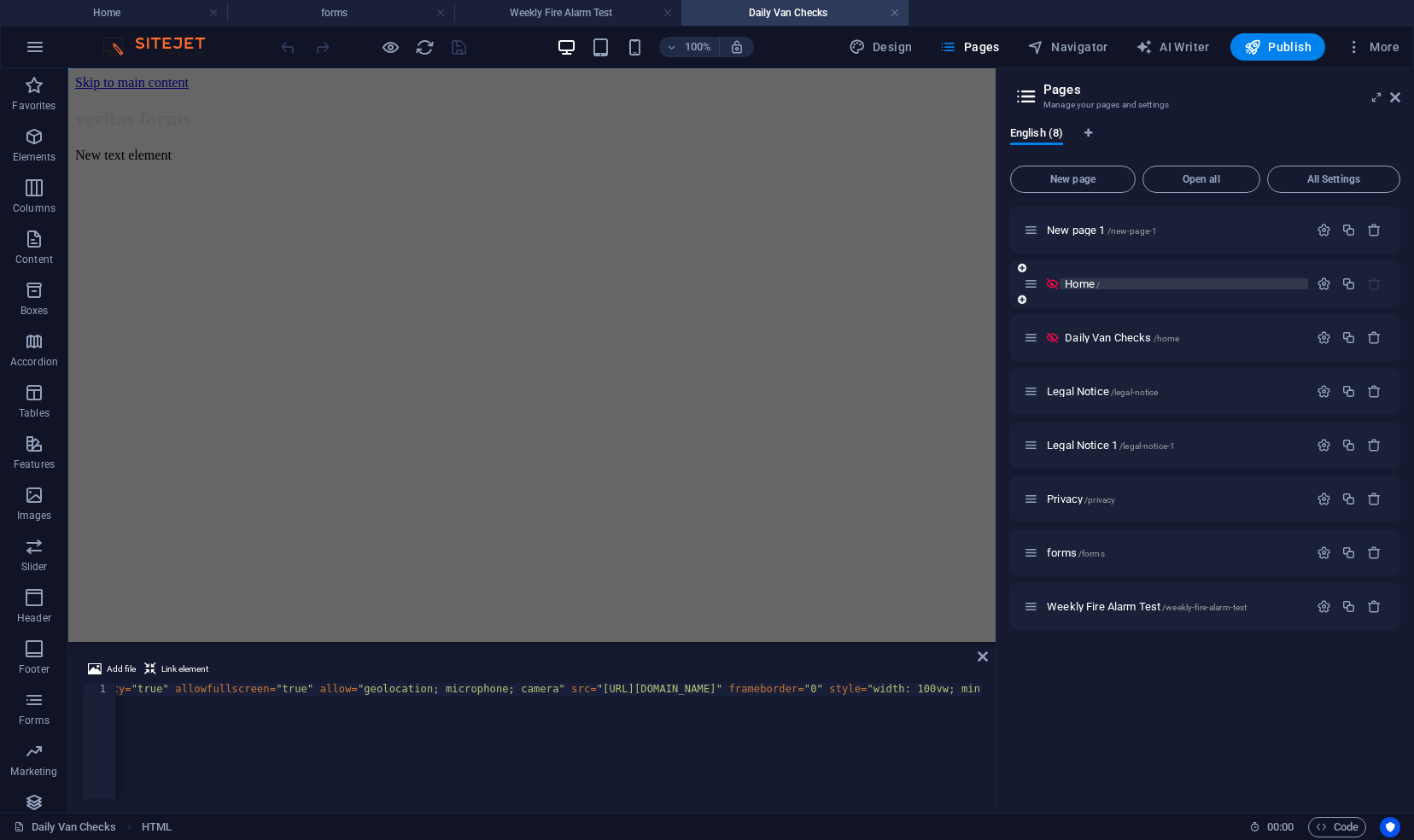
click at [1060, 285] on div "Home /" at bounding box center [1184, 283] width 249 height 11
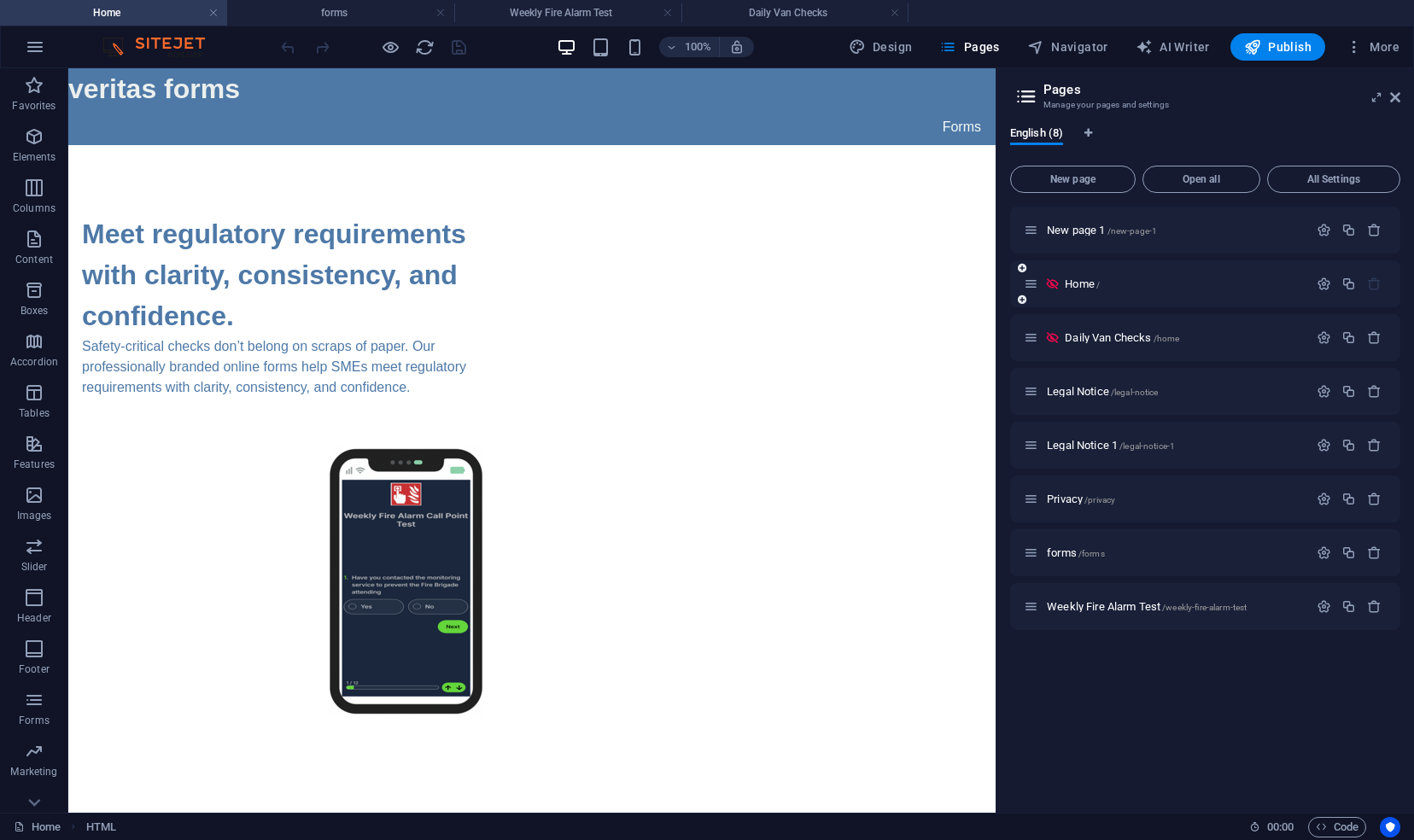
click at [1050, 285] on icon at bounding box center [1052, 283] width 15 height 15
click at [1053, 280] on icon at bounding box center [1052, 283] width 15 height 15
click at [1083, 287] on span "Home /" at bounding box center [1082, 283] width 35 height 13
click at [429, 47] on icon "reload" at bounding box center [425, 48] width 20 height 20
